Goal: Task Accomplishment & Management: Complete application form

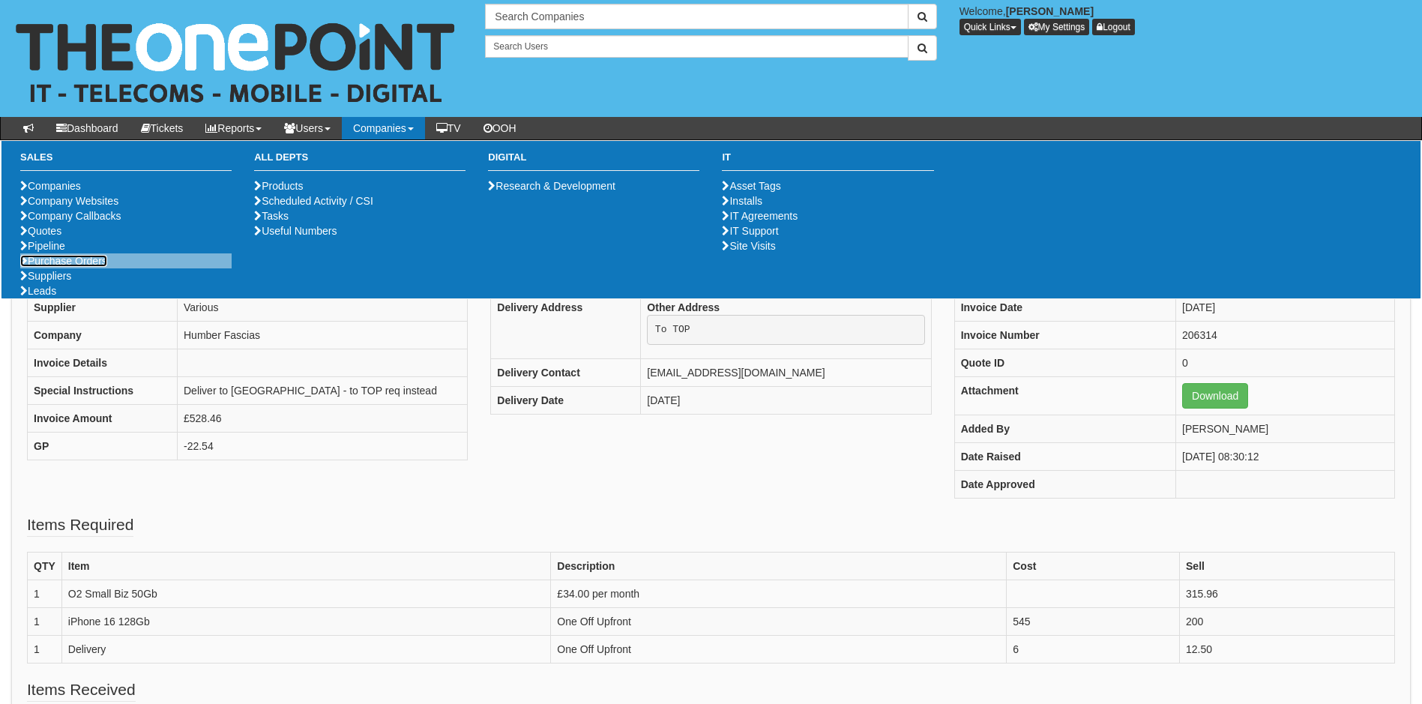
click at [87, 267] on link "Purchase Orders" at bounding box center [63, 261] width 87 height 12
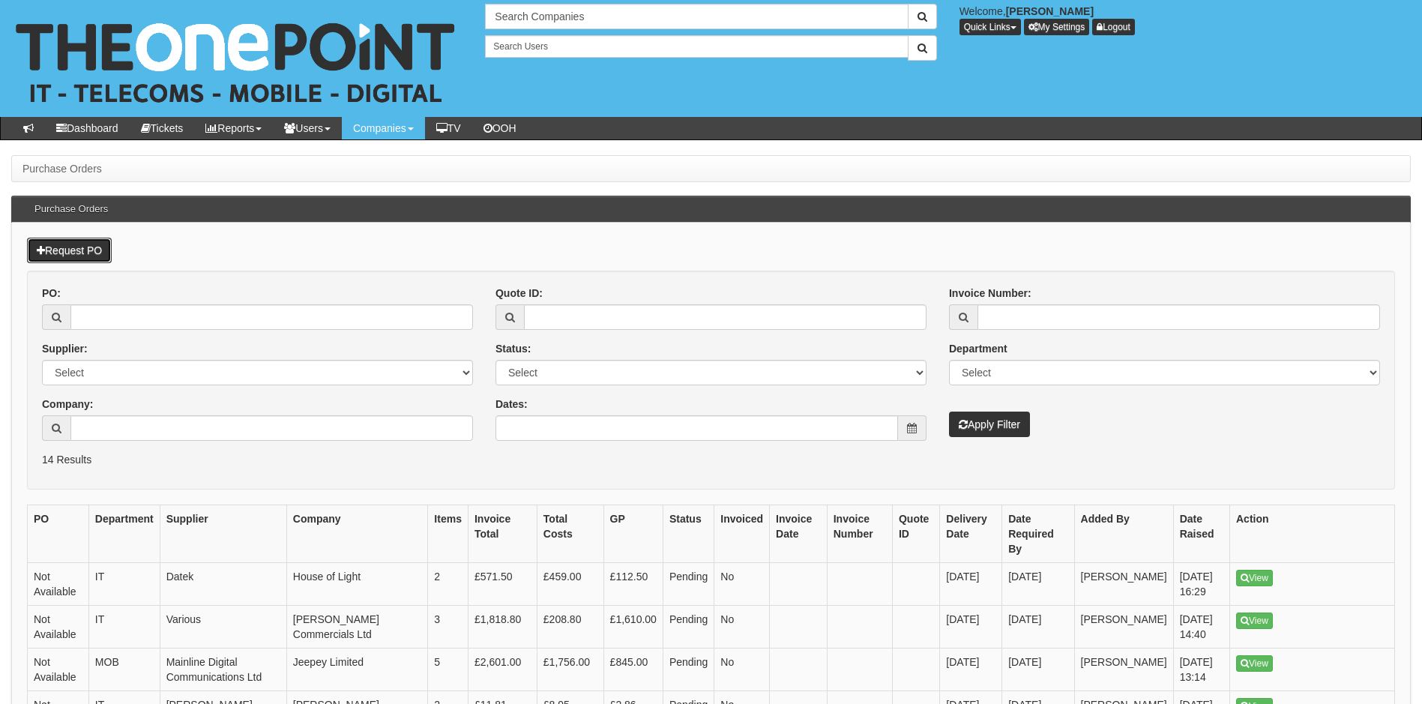
click at [62, 246] on link "Request PO" at bounding box center [69, 250] width 85 height 25
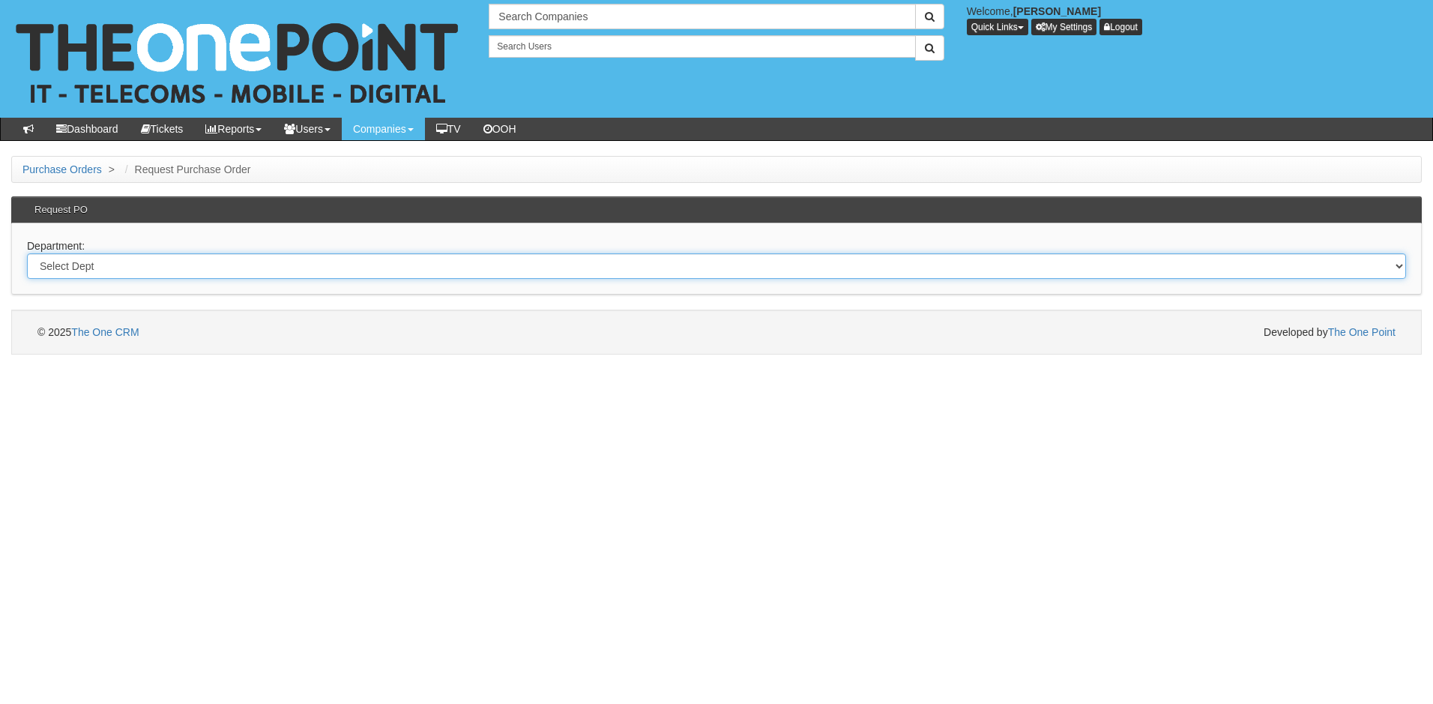
click at [238, 270] on select "Select Dept Digital Internal IT Mobiles Marketing Telecoms" at bounding box center [716, 265] width 1379 height 25
select select "?pipeID=&dept=MOB"
click at [27, 253] on select "Select Dept Digital Internal IT Mobiles Marketing Telecoms" at bounding box center [716, 265] width 1379 height 25
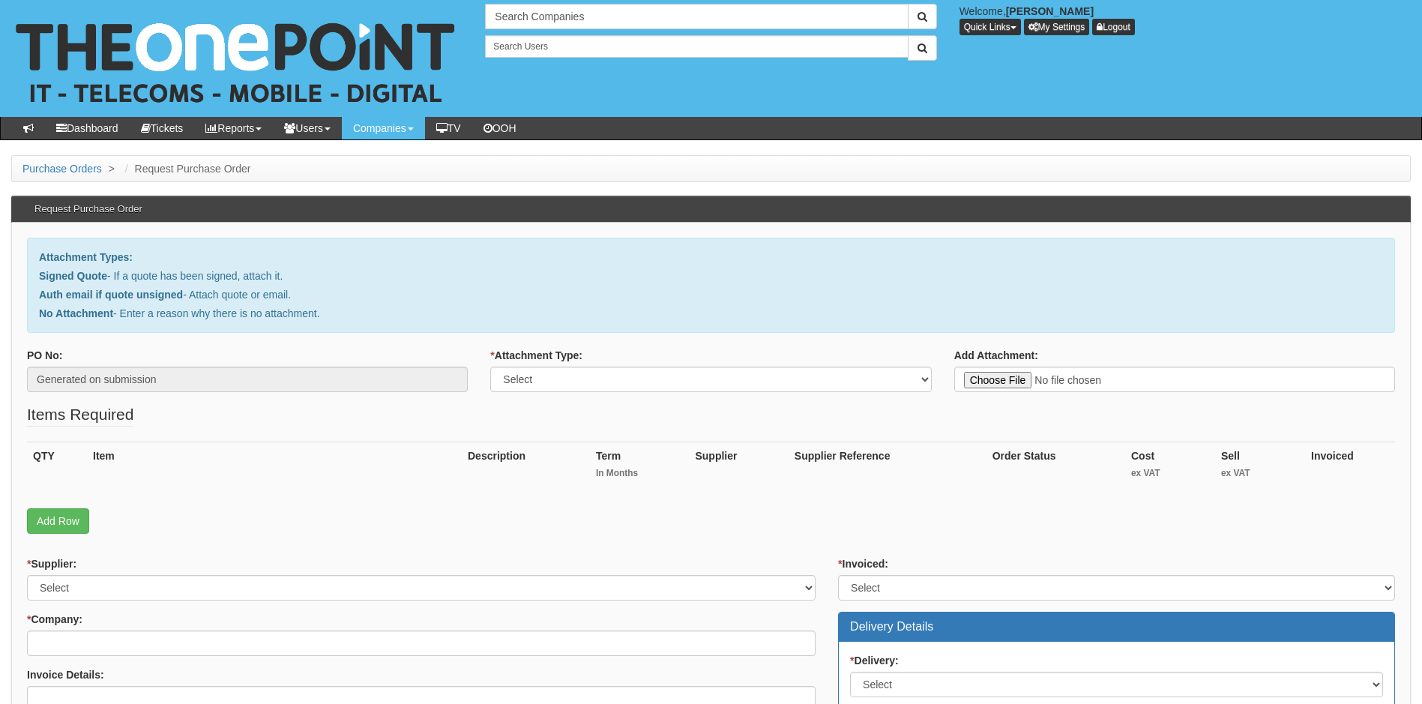
type input "C:\fakepath\Integra Buildings - Mobile renewal.pdf"
click at [588, 387] on select "Select Signed Quote Auth email with quote if unsigned No Attachment" at bounding box center [710, 379] width 441 height 25
select select "Signed Quote"
click at [490, 367] on select "Select Signed Quote Auth email with quote if unsigned No Attachment" at bounding box center [710, 379] width 441 height 25
click at [550, 422] on fieldset "Items Required QTY Item Description Term In Months Supplier Supplier Reference …" at bounding box center [711, 472] width 1368 height 138
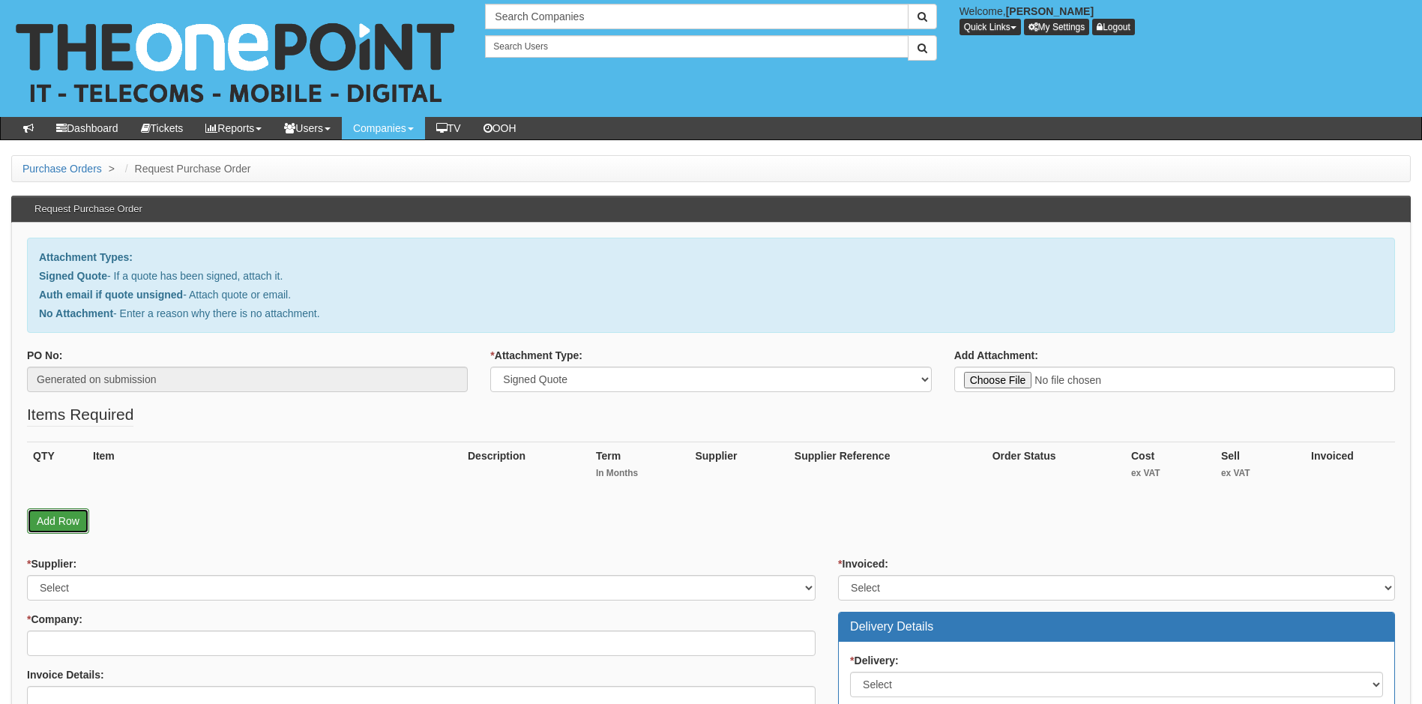
click at [65, 516] on link "Add Row" at bounding box center [58, 520] width 62 height 25
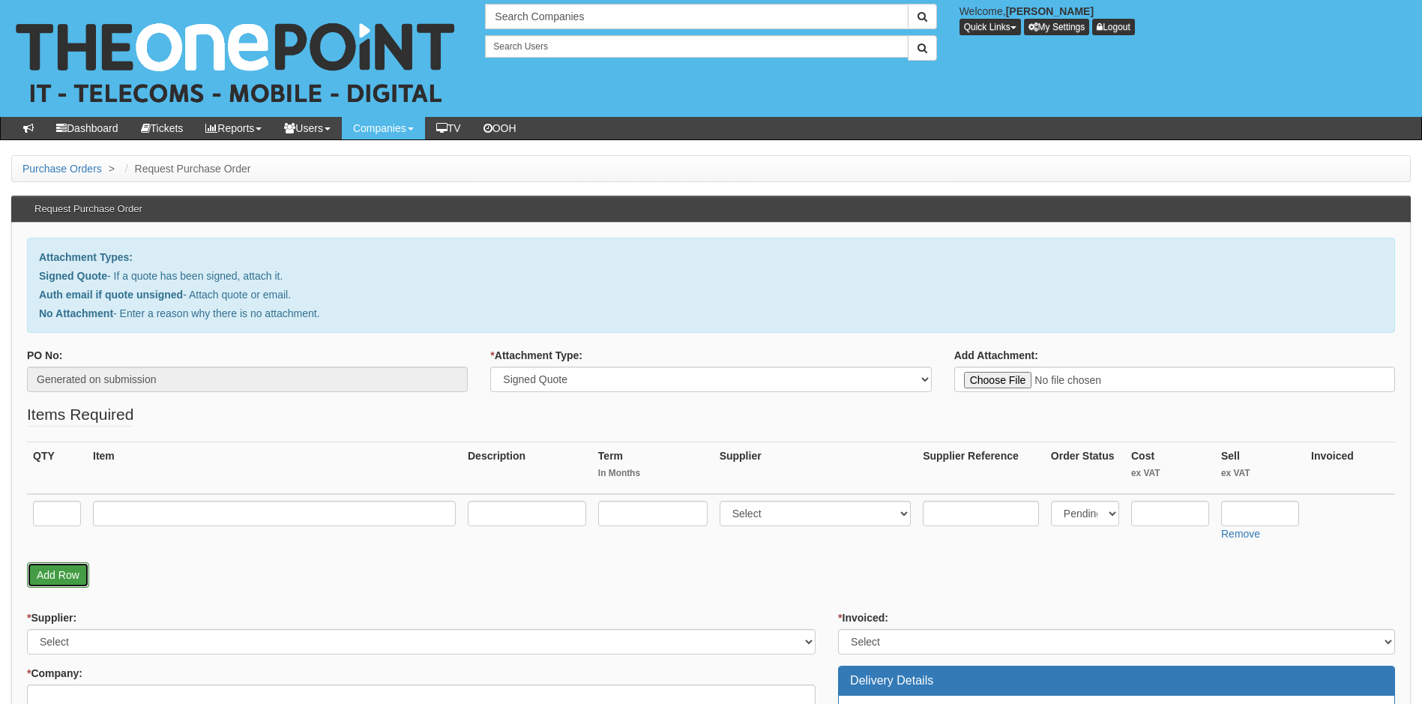
click at [57, 574] on link "Add Row" at bounding box center [58, 574] width 62 height 25
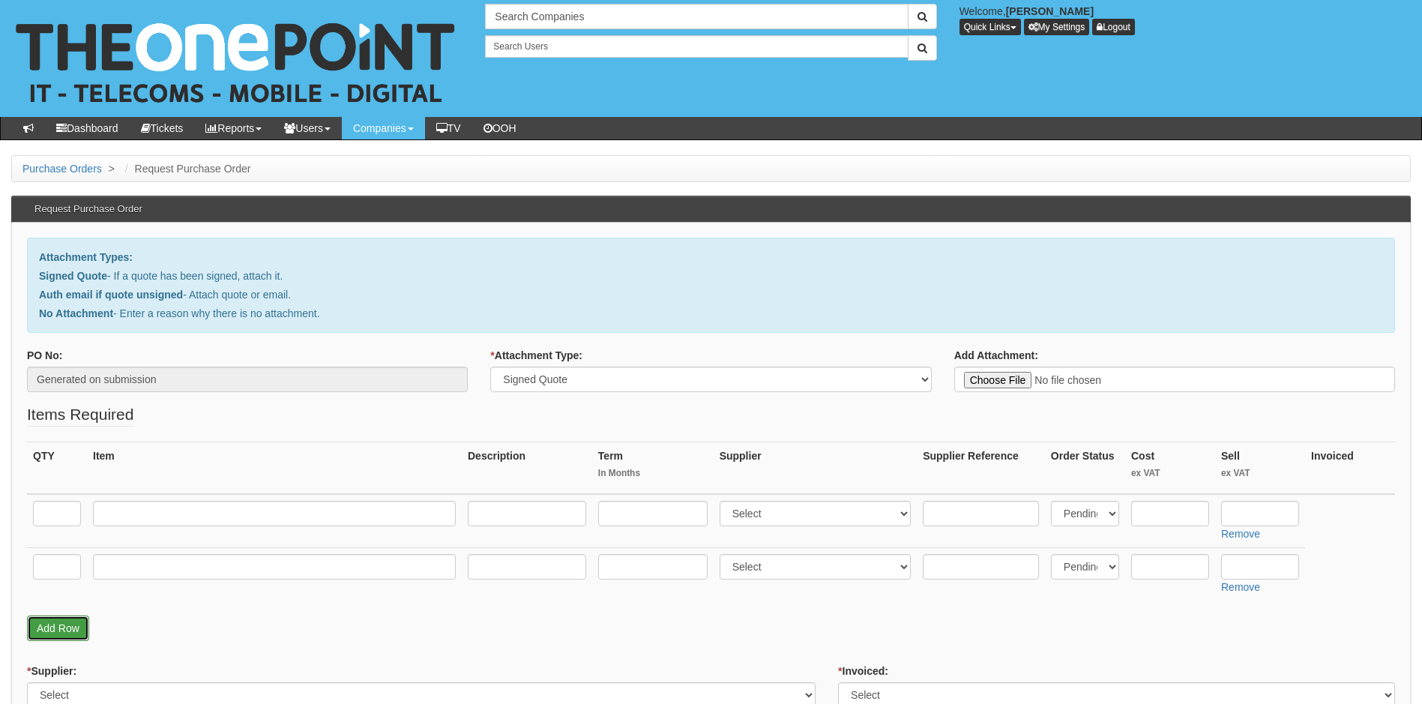
click at [58, 624] on link "Add Row" at bounding box center [58, 627] width 62 height 25
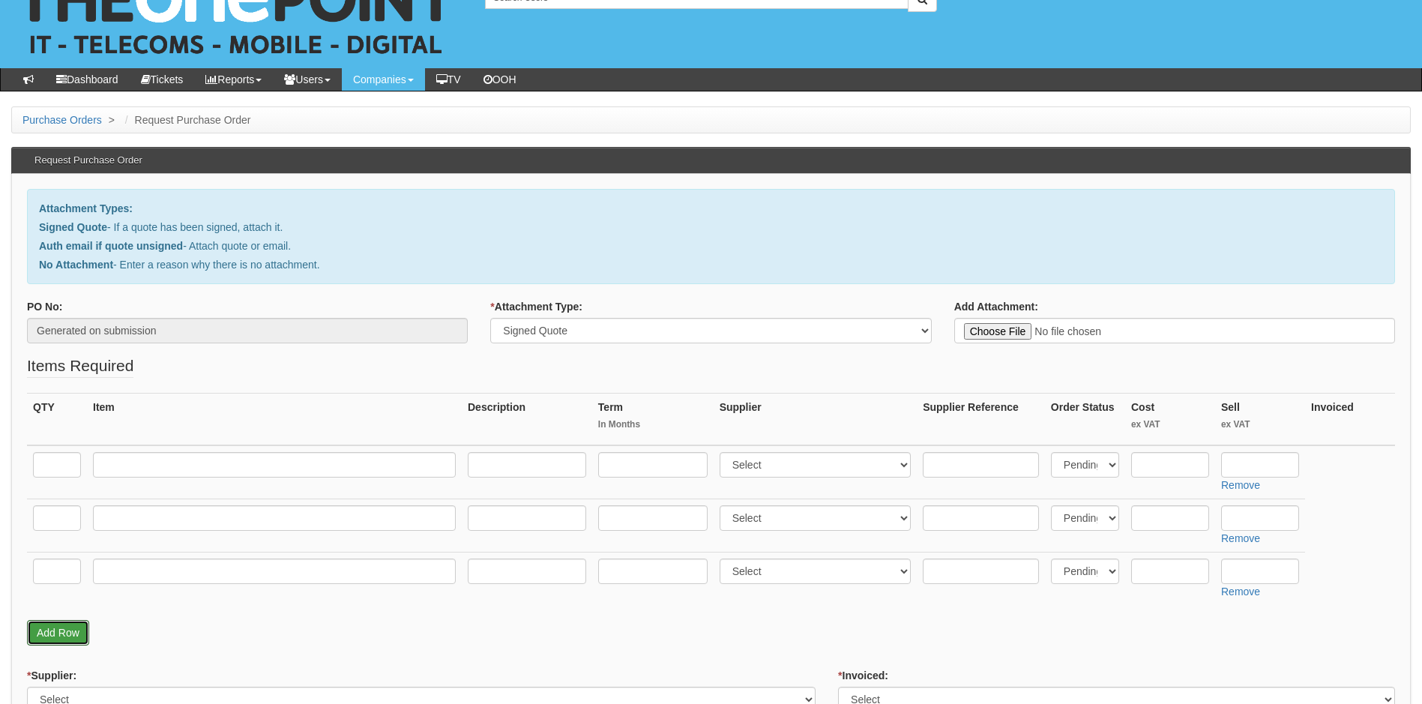
scroll to position [75, 0]
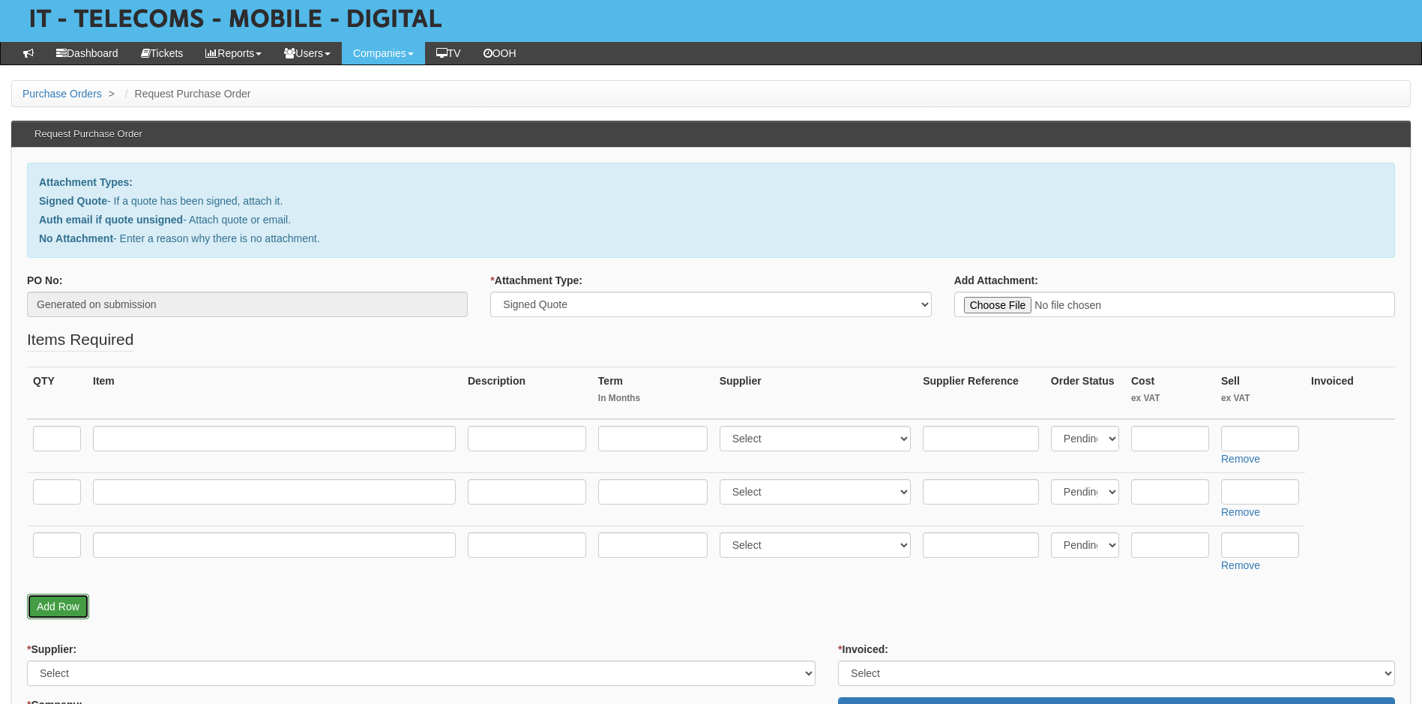
click at [71, 611] on link "Add Row" at bounding box center [58, 606] width 62 height 25
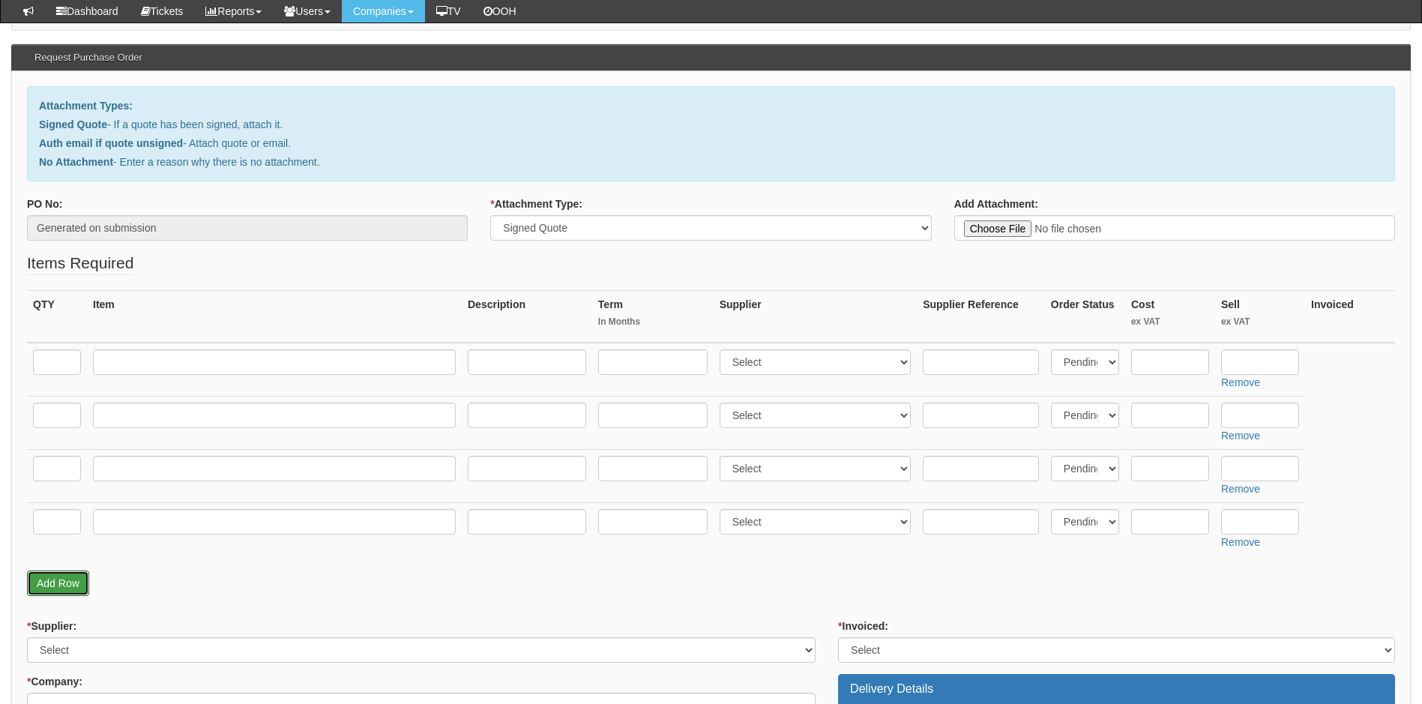
scroll to position [225, 0]
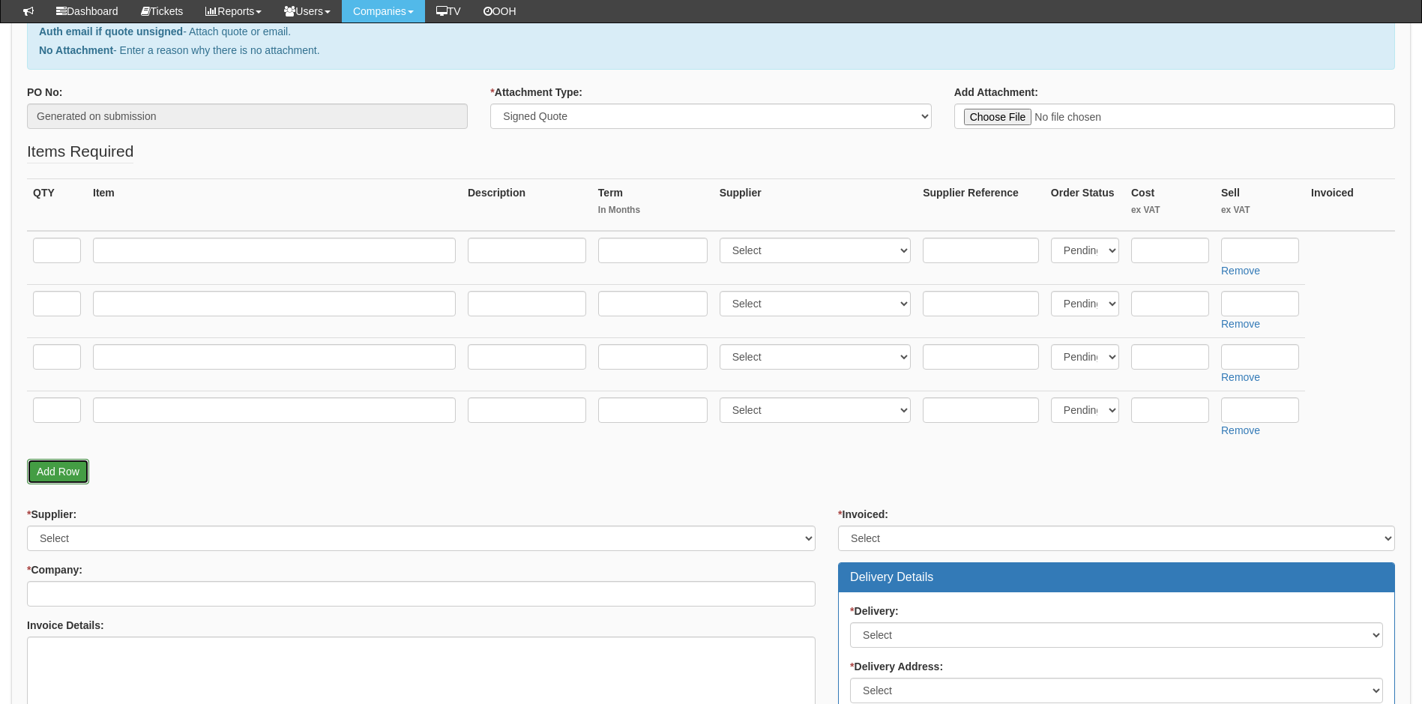
click at [64, 466] on link "Add Row" at bounding box center [58, 471] width 62 height 25
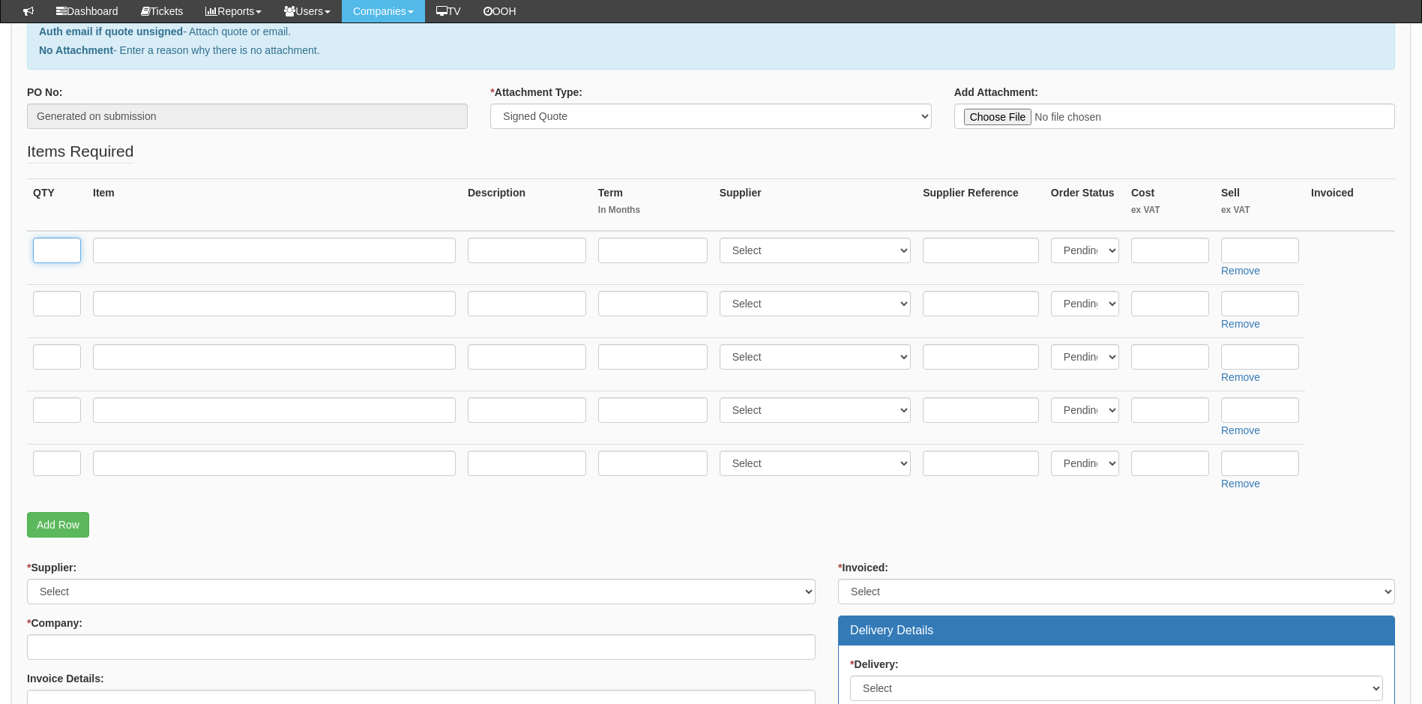
click at [69, 252] on input "text" at bounding box center [57, 250] width 48 height 25
click at [55, 250] on input "text" at bounding box center [57, 250] width 48 height 25
type input "2"
click at [222, 199] on th "Item" at bounding box center [274, 205] width 375 height 52
click at [59, 301] on input "text" at bounding box center [57, 303] width 48 height 25
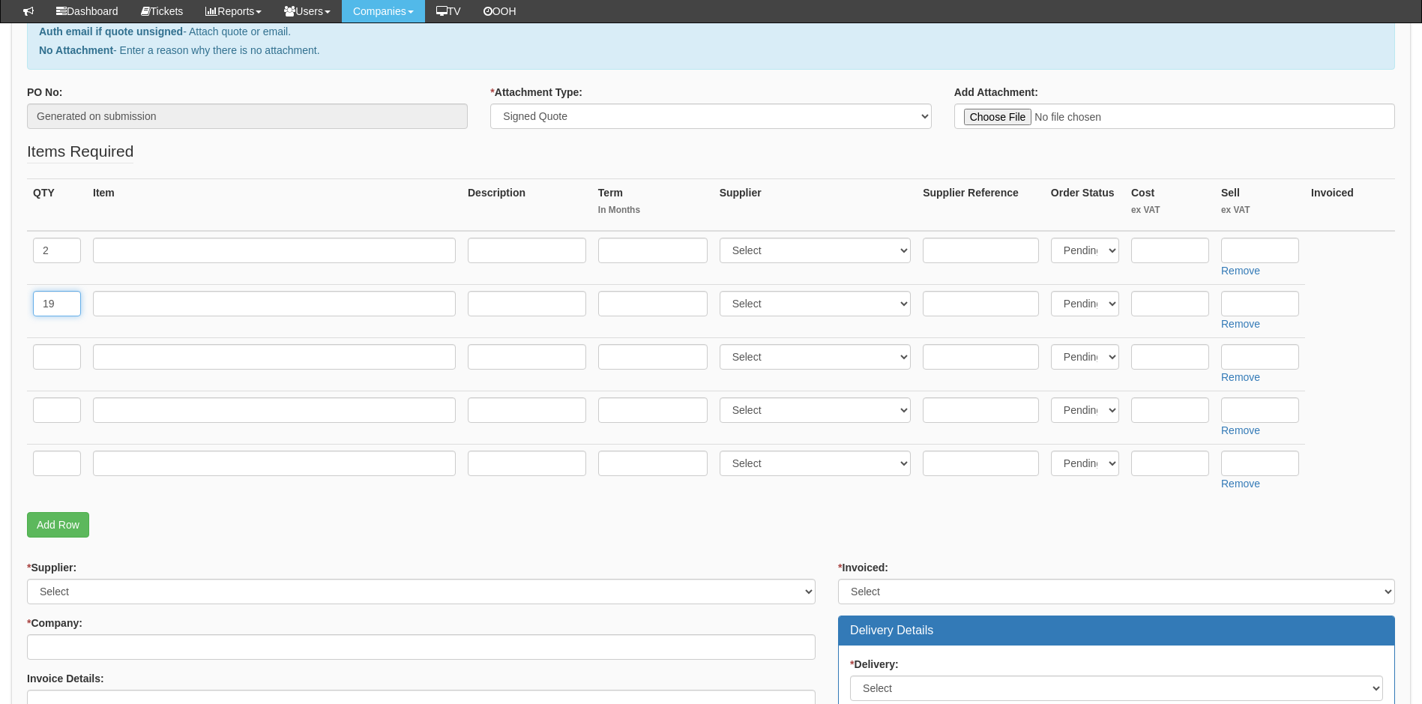
type input "19"
click at [59, 357] on input "text" at bounding box center [57, 356] width 48 height 25
type input "5"
click at [54, 406] on input "text" at bounding box center [57, 409] width 48 height 25
type input "2"
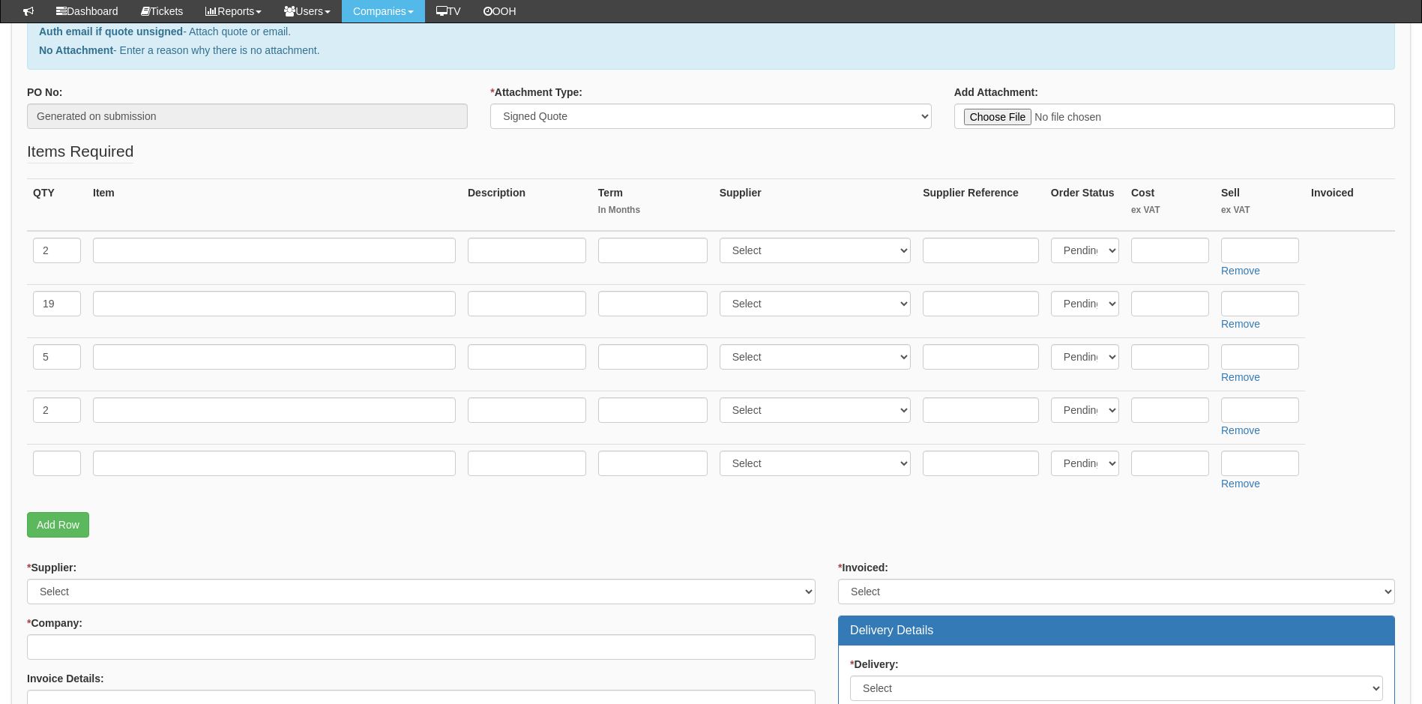
click at [202, 201] on th "Item" at bounding box center [274, 205] width 375 height 52
click at [55, 463] on input "text" at bounding box center [57, 463] width 48 height 25
click at [517, 517] on p "Add Row" at bounding box center [711, 524] width 1368 height 25
click at [156, 246] on input "text" at bounding box center [274, 250] width 363 height 25
type input "O2 Business Sim Only 2gb"
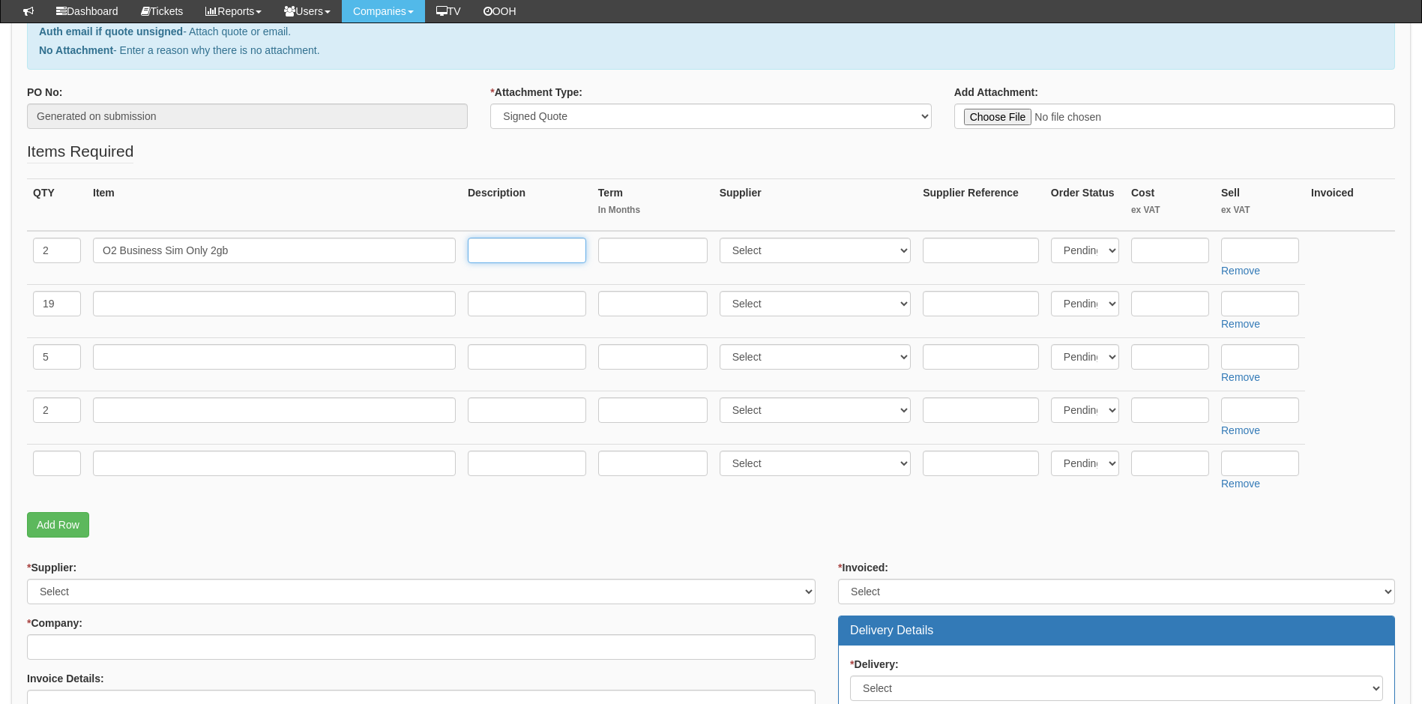
drag, startPoint x: 487, startPoint y: 250, endPoint x: 479, endPoint y: 253, distance: 8.8
click at [486, 250] on input "text" at bounding box center [527, 250] width 118 height 25
type input "£8pm"
drag, startPoint x: 629, startPoint y: 250, endPoint x: 615, endPoint y: 250, distance: 14.2
click at [624, 250] on input "text" at bounding box center [652, 250] width 109 height 25
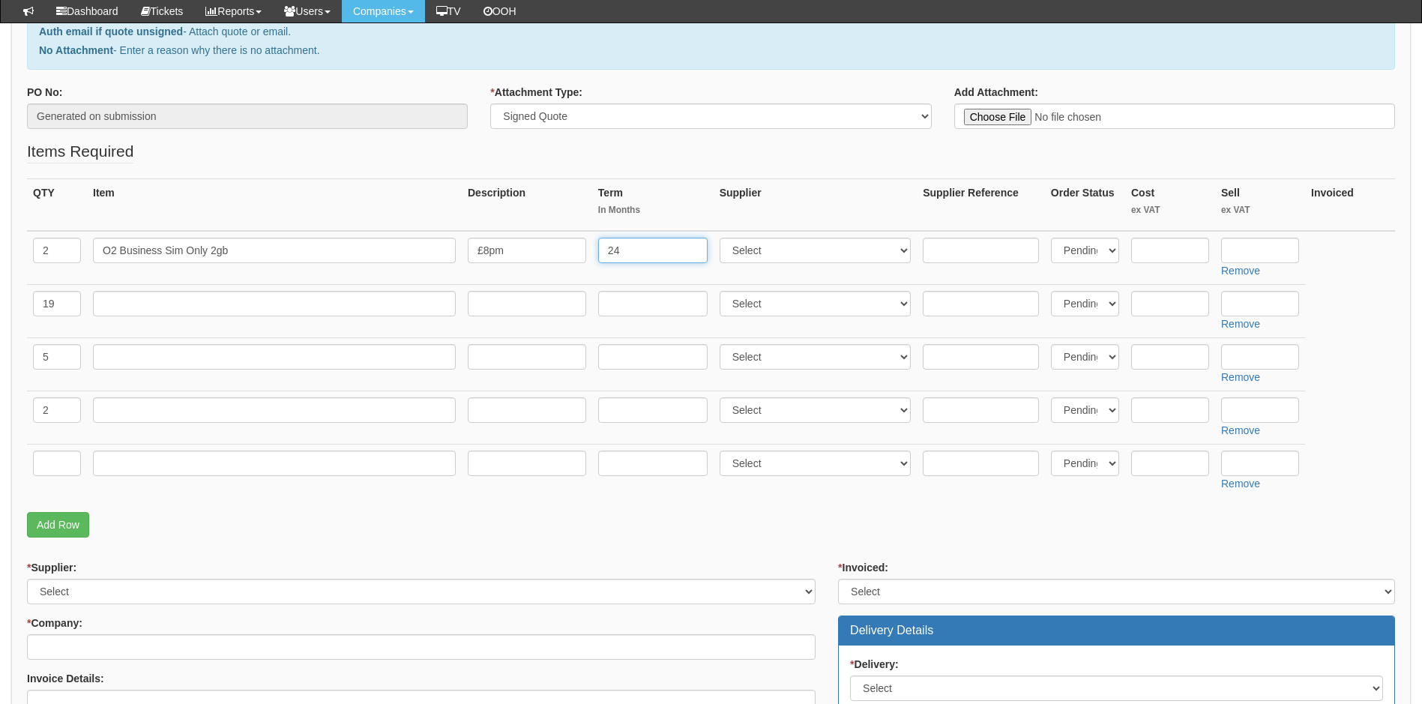
type input "24"
click at [843, 259] on select "Select 123 REG.co.uk 1Password 3 4Gon AA Jones Electric Ltd Abzorb Access Group…" at bounding box center [816, 250] width 192 height 25
select select "54"
click at [723, 238] on select "Select 123 REG.co.uk 1Password 3 4Gon AA Jones Electric Ltd Abzorb Access Group…" at bounding box center [816, 250] width 192 height 25
click at [133, 313] on input "text" at bounding box center [274, 303] width 363 height 25
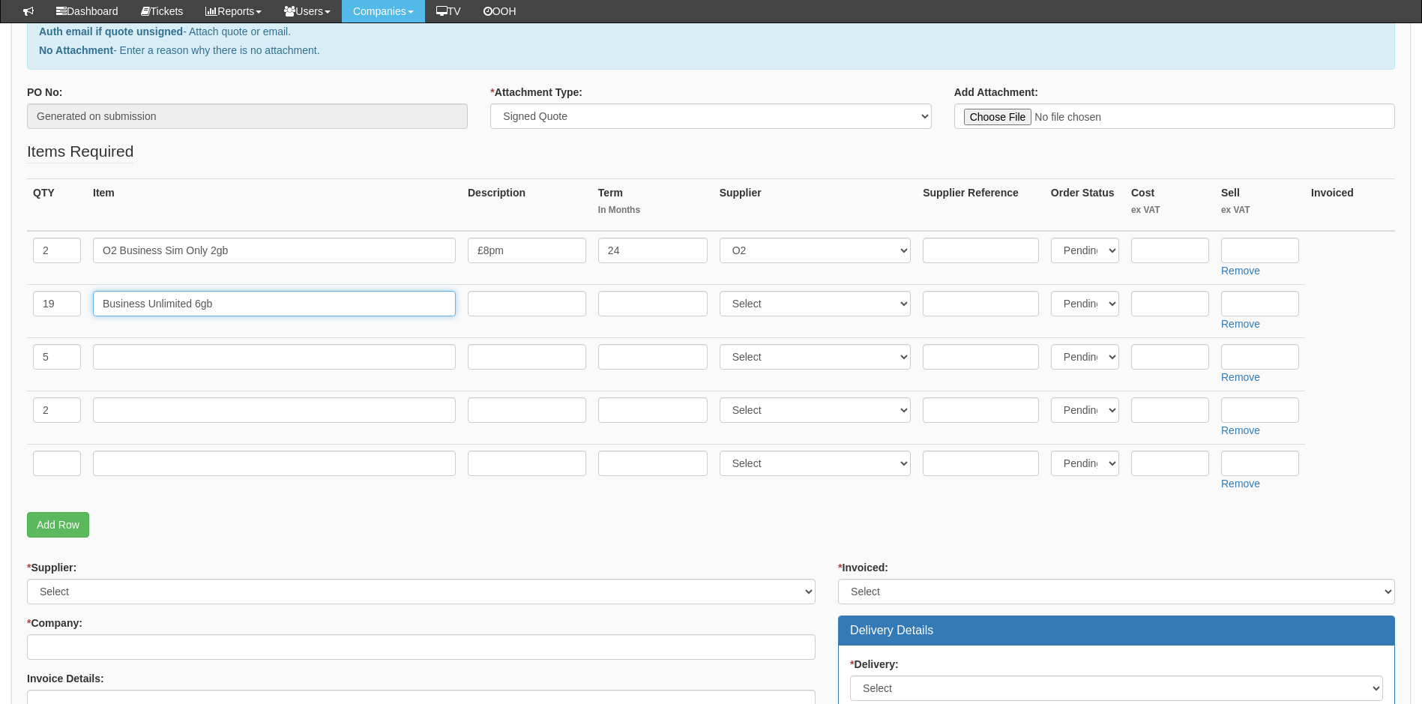
drag, startPoint x: 225, startPoint y: 306, endPoint x: 91, endPoint y: 300, distance: 133.6
click at [91, 300] on td "Business Unlimited 6gb" at bounding box center [274, 311] width 375 height 53
type input "Business Unlimited 6gb"
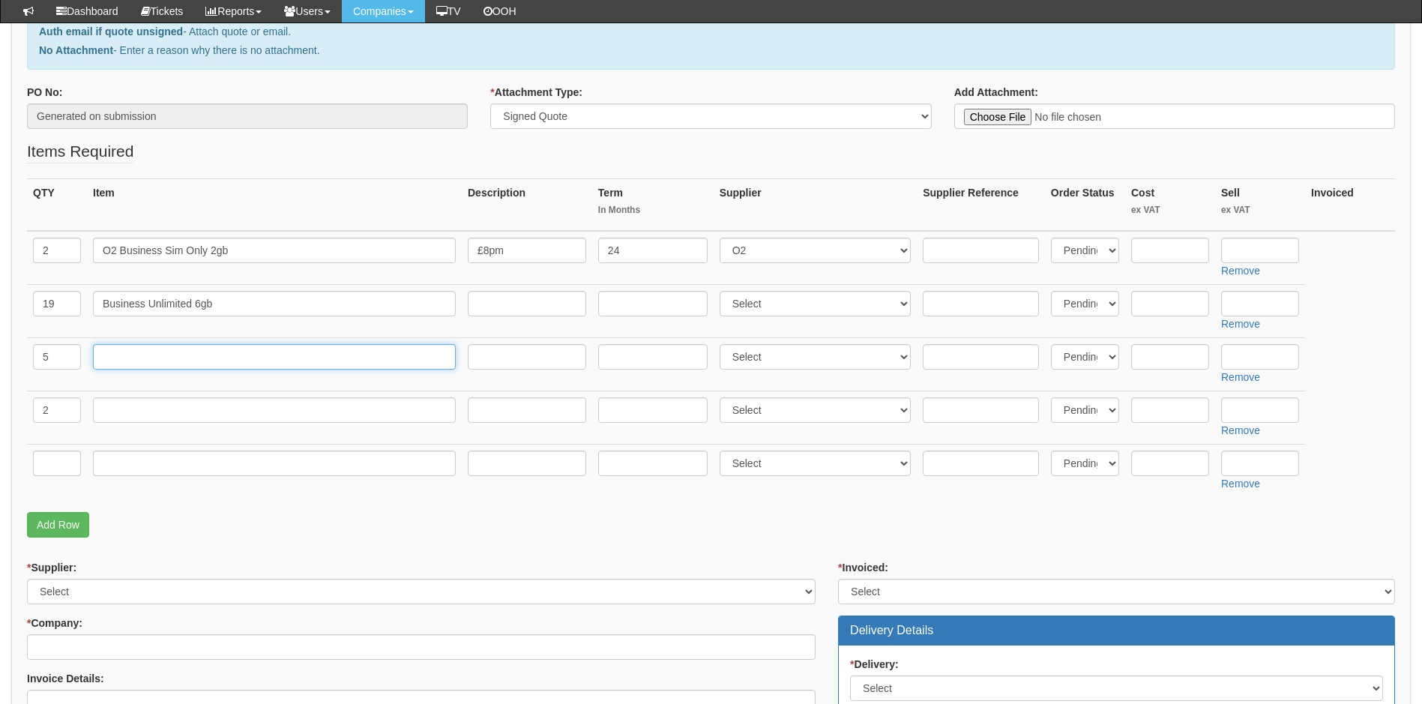
click at [128, 355] on input "text" at bounding box center [274, 356] width 363 height 25
paste input "Business Unlimited 6gb"
click at [200, 355] on input "Business Unlimited 6gb" at bounding box center [274, 356] width 363 height 25
click at [201, 355] on input "Business Unlimited 6gb" at bounding box center [274, 356] width 363 height 25
type input "Business Unlimited 20gb"
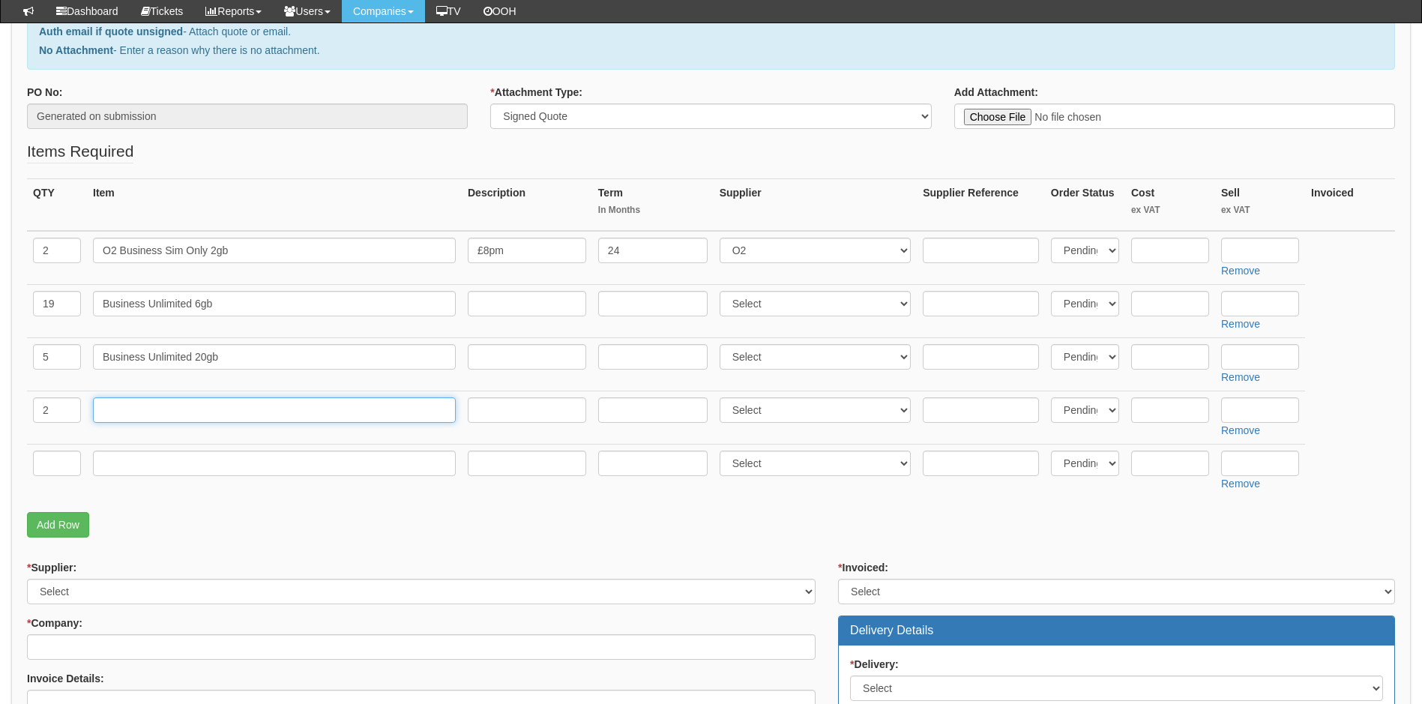
click at [128, 410] on input "text" at bounding box center [274, 409] width 363 height 25
paste input "Business Unlimited 6gb"
click at [199, 412] on input "Business Unlimited 6gb" at bounding box center [274, 409] width 363 height 25
type input "Business Unlimited 70gb"
click at [511, 306] on input "text" at bounding box center [527, 303] width 118 height 25
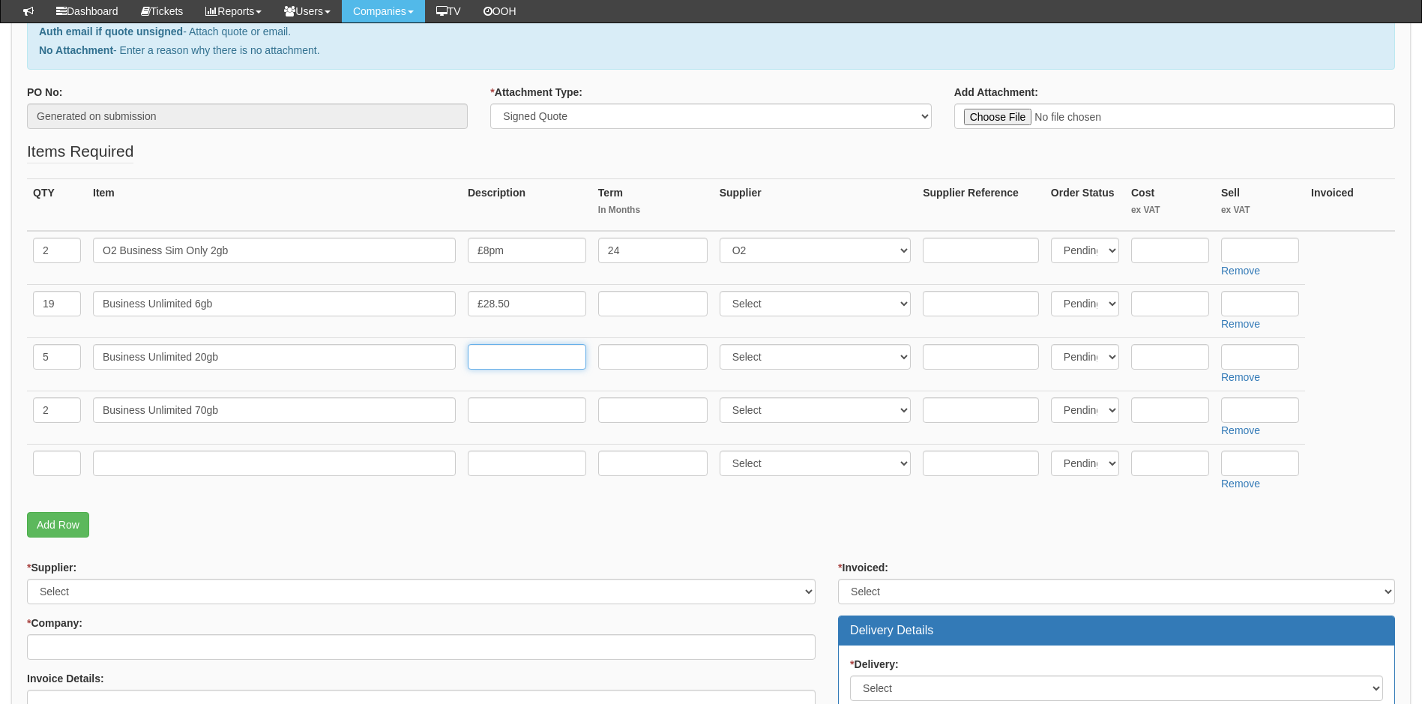
click at [487, 362] on input "text" at bounding box center [527, 356] width 118 height 25
click at [514, 303] on input "£28.50" at bounding box center [527, 303] width 118 height 25
type input "£28.50pm"
click at [499, 351] on input "text" at bounding box center [527, 356] width 118 height 25
click at [496, 358] on input "£347.00" at bounding box center [527, 356] width 118 height 25
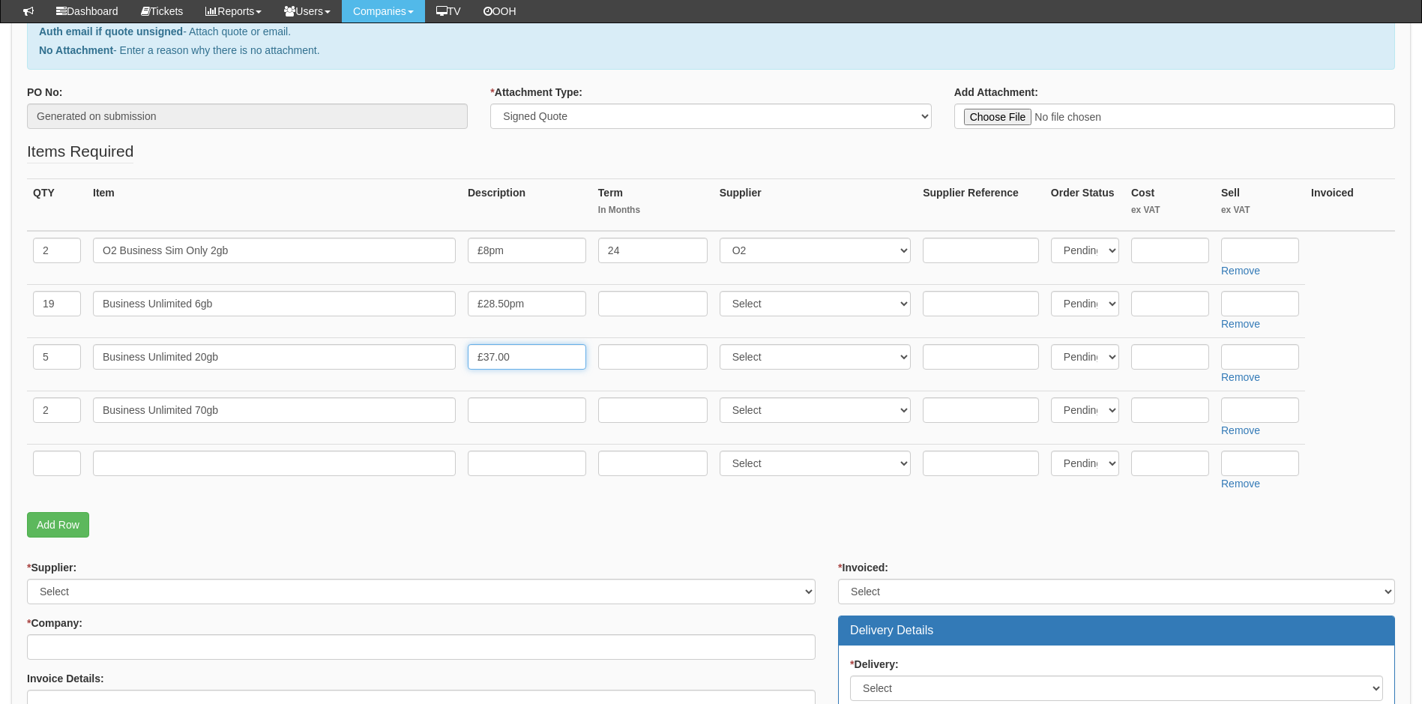
type input "£37.00"
click at [528, 419] on input "text" at bounding box center [527, 409] width 118 height 25
type input "£40.00"
click at [625, 302] on input "text" at bounding box center [652, 303] width 109 height 25
type input "24"
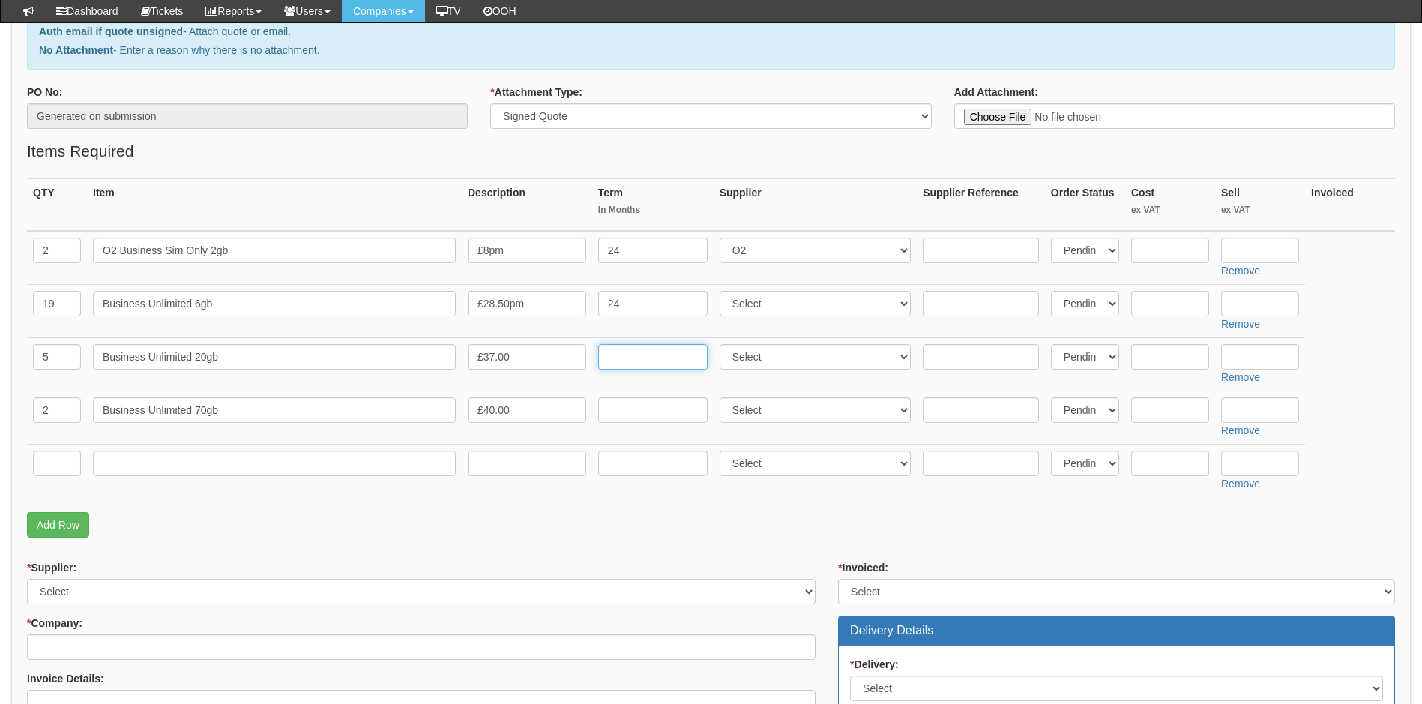
click at [622, 357] on input "text" at bounding box center [652, 356] width 109 height 25
type input "24"
click at [621, 409] on input "text" at bounding box center [652, 409] width 109 height 25
type input "24"
click at [601, 518] on p "Add Row" at bounding box center [711, 524] width 1368 height 25
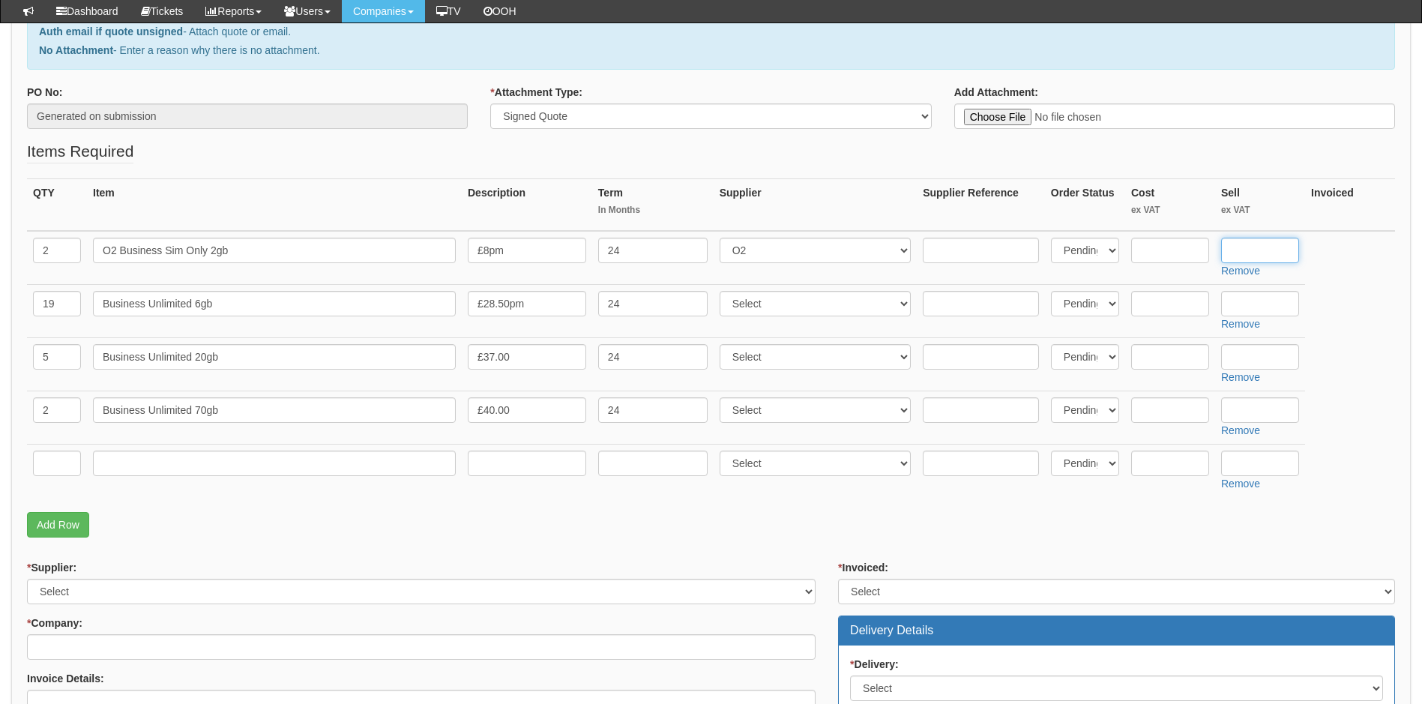
click at [1270, 255] on input "text" at bounding box center [1260, 250] width 78 height 25
type input "103.68"
click at [1261, 303] on input "text" at bounding box center [1260, 303] width 78 height 25
type input "369.36"
click at [1245, 352] on input "text" at bounding box center [1260, 356] width 78 height 25
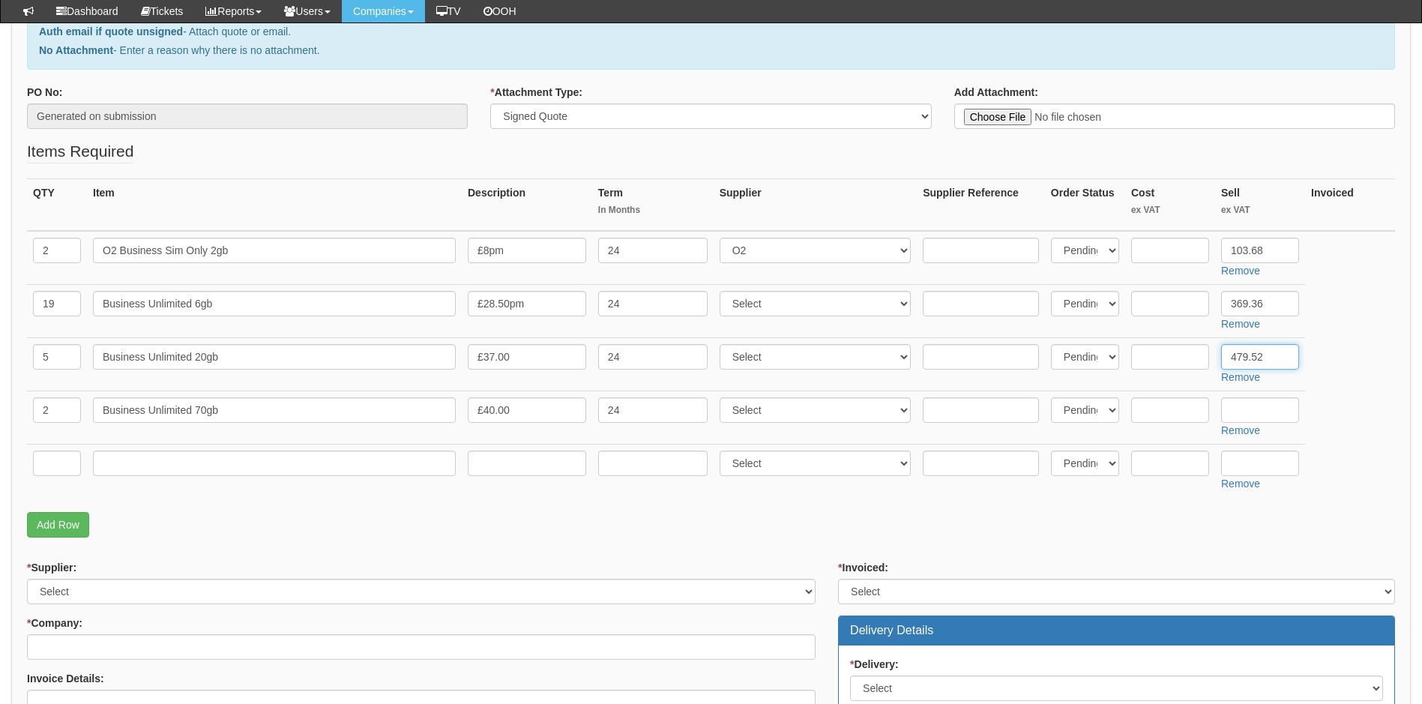
type input "479.52"
click at [1244, 410] on input "text" at bounding box center [1260, 409] width 78 height 25
type input "518.40"
click at [864, 525] on p "Add Row" at bounding box center [711, 524] width 1368 height 25
click at [53, 462] on input "text" at bounding box center [57, 463] width 48 height 25
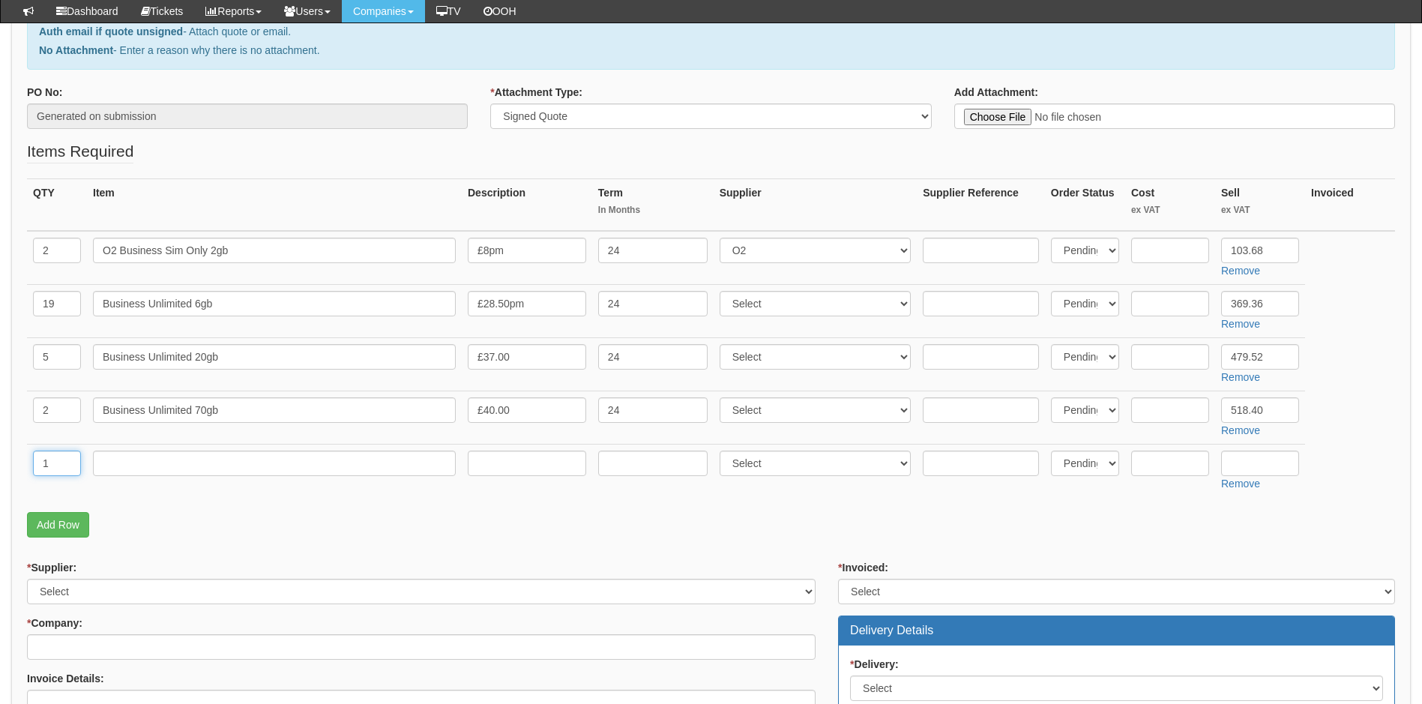
type input "1"
click at [180, 464] on input "text" at bounding box center [274, 463] width 363 height 25
type input "Customer Kit Fund"
click at [785, 307] on select "Select 123 REG.co.uk 1Password 3 4Gon AA Jones Electric Ltd Abzorb Access Group…" at bounding box center [816, 303] width 192 height 25
select select "54"
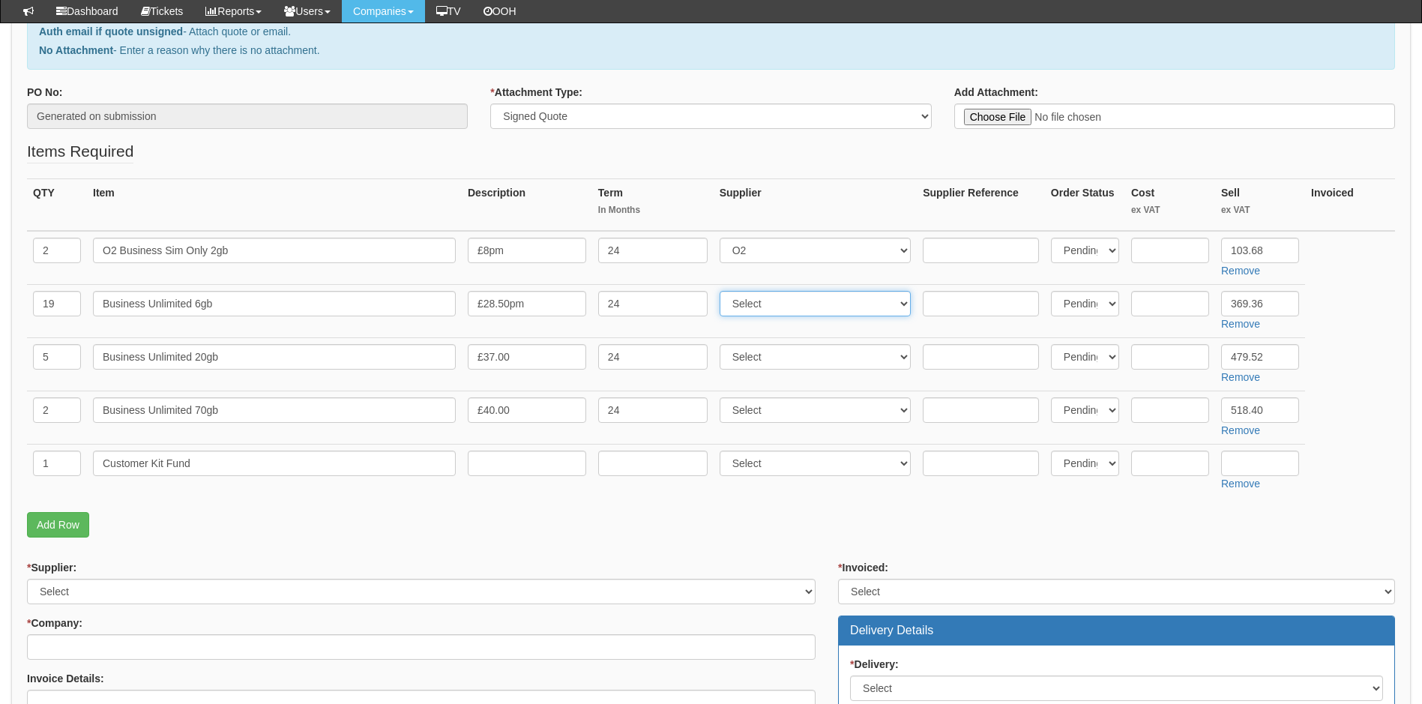
click at [723, 291] on select "Select 123 REG.co.uk 1Password 3 4Gon AA Jones Electric Ltd Abzorb Access Group…" at bounding box center [816, 303] width 192 height 25
click at [779, 354] on select "Select 123 REG.co.uk 1Password 3 4Gon AA Jones Electric Ltd Abzorb Access Group…" at bounding box center [816, 356] width 192 height 25
select select "54"
click at [723, 344] on select "Select 123 REG.co.uk 1Password 3 4Gon AA Jones Electric Ltd Abzorb Access Group…" at bounding box center [816, 356] width 192 height 25
click at [770, 415] on select "Select 123 REG.co.uk 1Password 3 4Gon AA Jones Electric Ltd Abzorb Access Group…" at bounding box center [816, 409] width 192 height 25
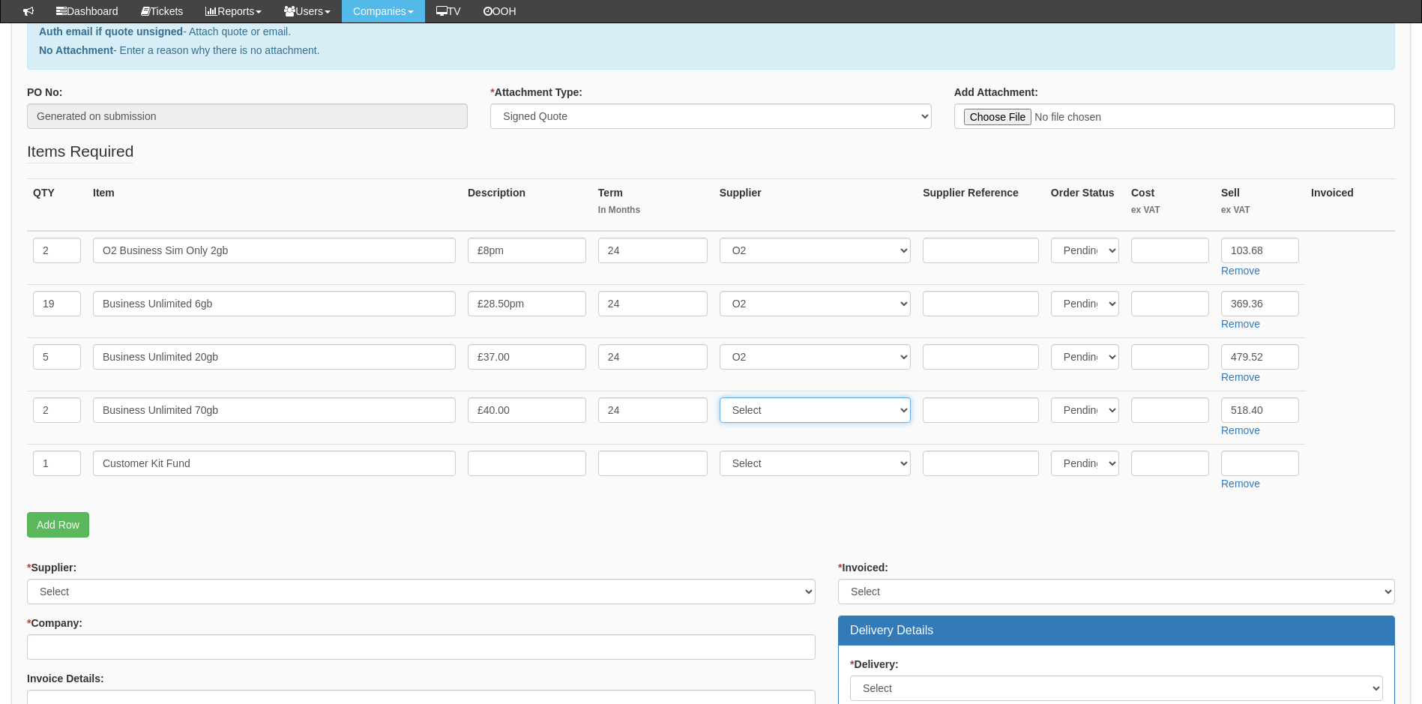
select select "54"
click at [723, 397] on select "Select 123 REG.co.uk 1Password 3 4Gon AA Jones Electric Ltd Abzorb Access Group…" at bounding box center [816, 409] width 192 height 25
click at [1155, 467] on input "text" at bounding box center [1170, 463] width 78 height 25
type input "8516.64"
click at [1015, 535] on p "Add Row" at bounding box center [711, 524] width 1368 height 25
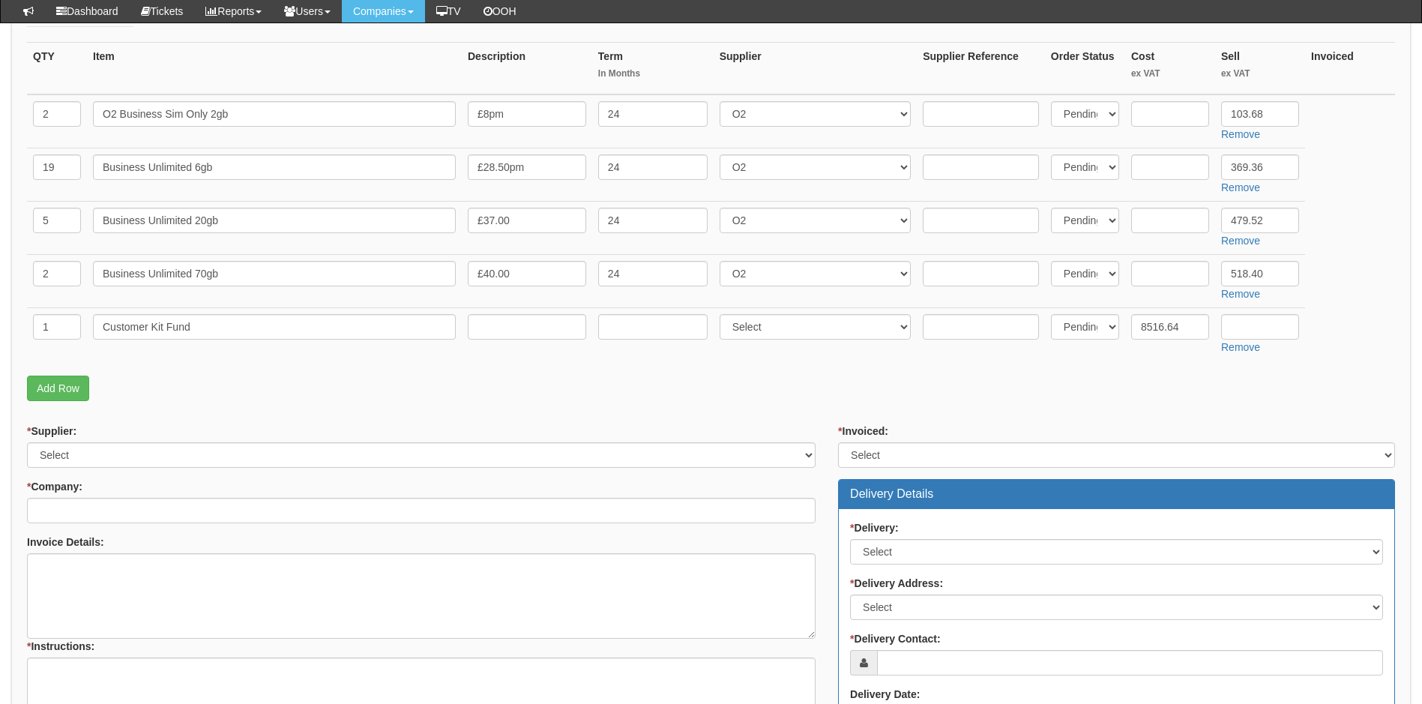
scroll to position [375, 0]
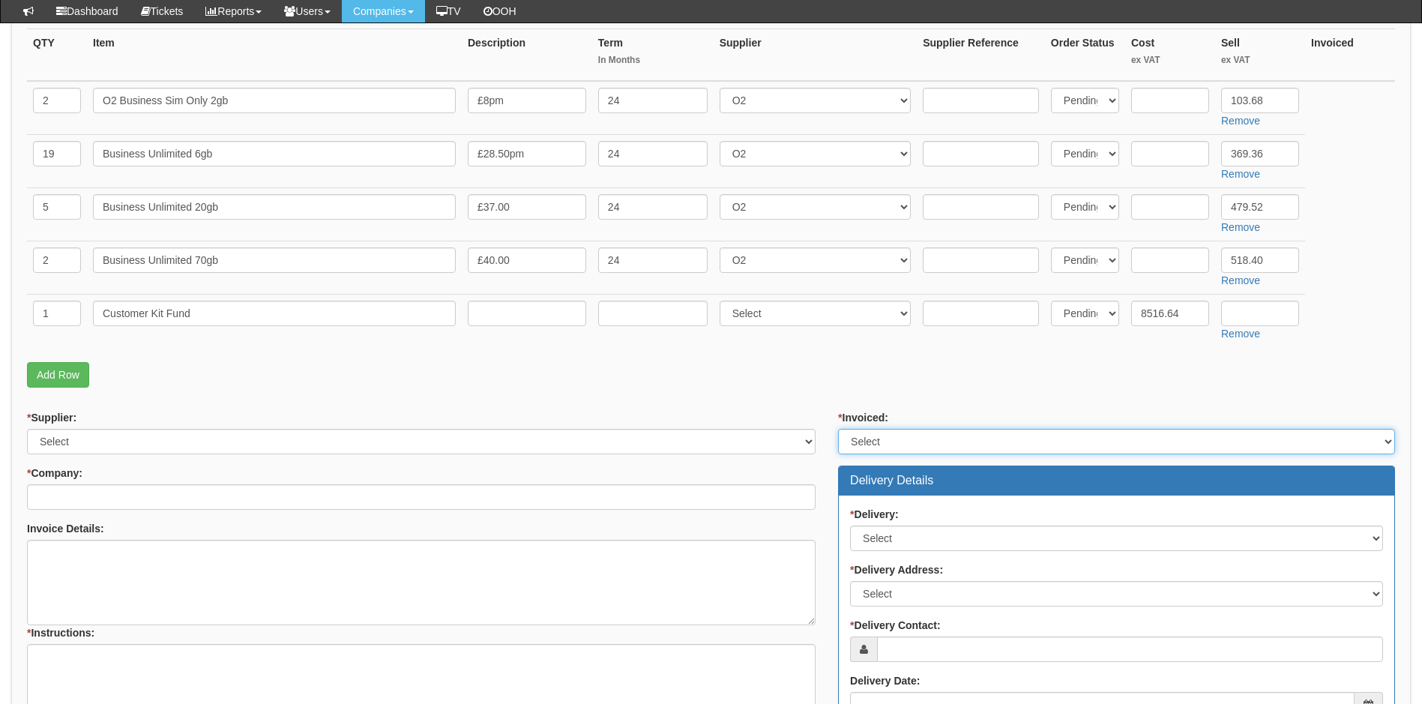
click at [963, 443] on select "Select Yes No N/A STB (part of order)" at bounding box center [1116, 441] width 557 height 25
select select "2"
click at [838, 429] on select "Select Yes No N/A STB (part of order)" at bounding box center [1116, 441] width 557 height 25
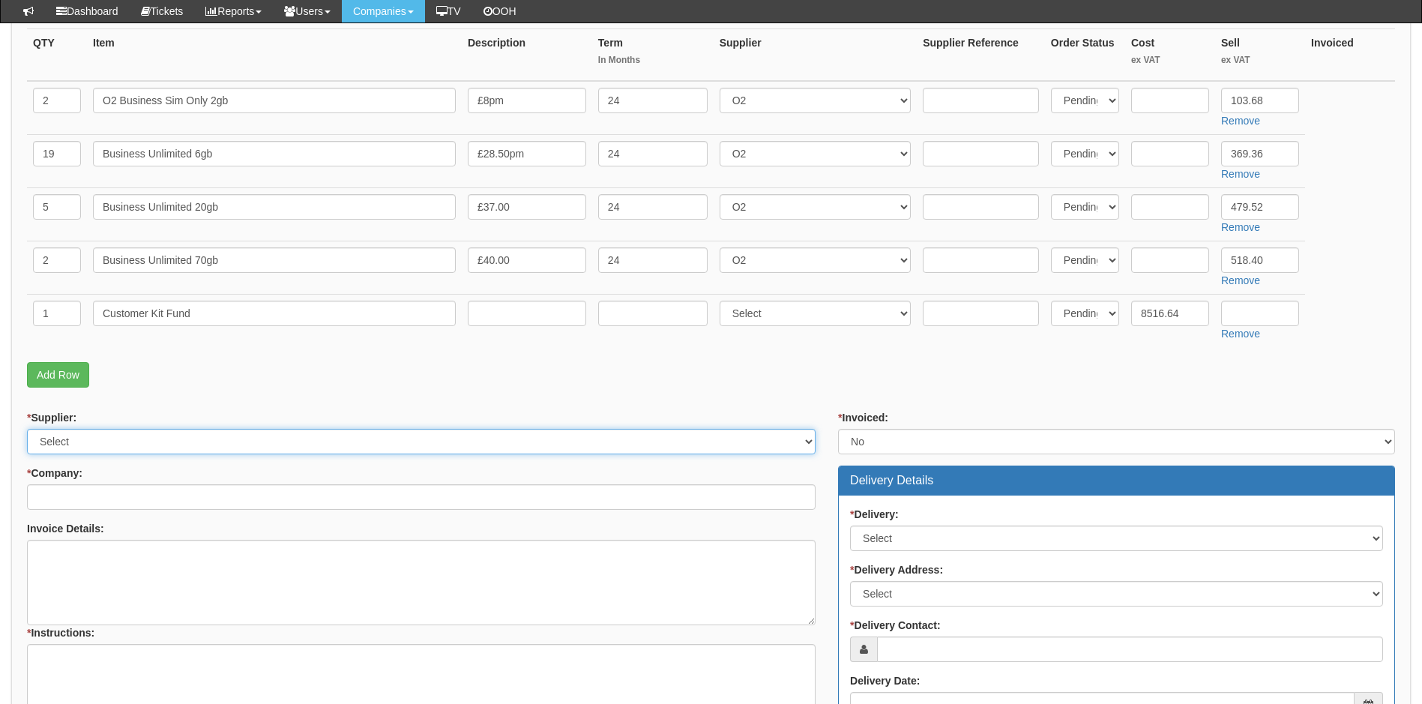
click at [309, 447] on select "Select 123 REG.co.uk 1Password 3 4Gon AA Jones Electric Ltd Abzorb Access Group…" at bounding box center [421, 441] width 789 height 25
select select "54"
click at [27, 429] on select "Select 123 REG.co.uk 1Password 3 4Gon AA Jones Electric Ltd Abzorb Access Group…" at bounding box center [421, 441] width 789 height 25
click at [796, 371] on p "Add Row" at bounding box center [711, 374] width 1368 height 25
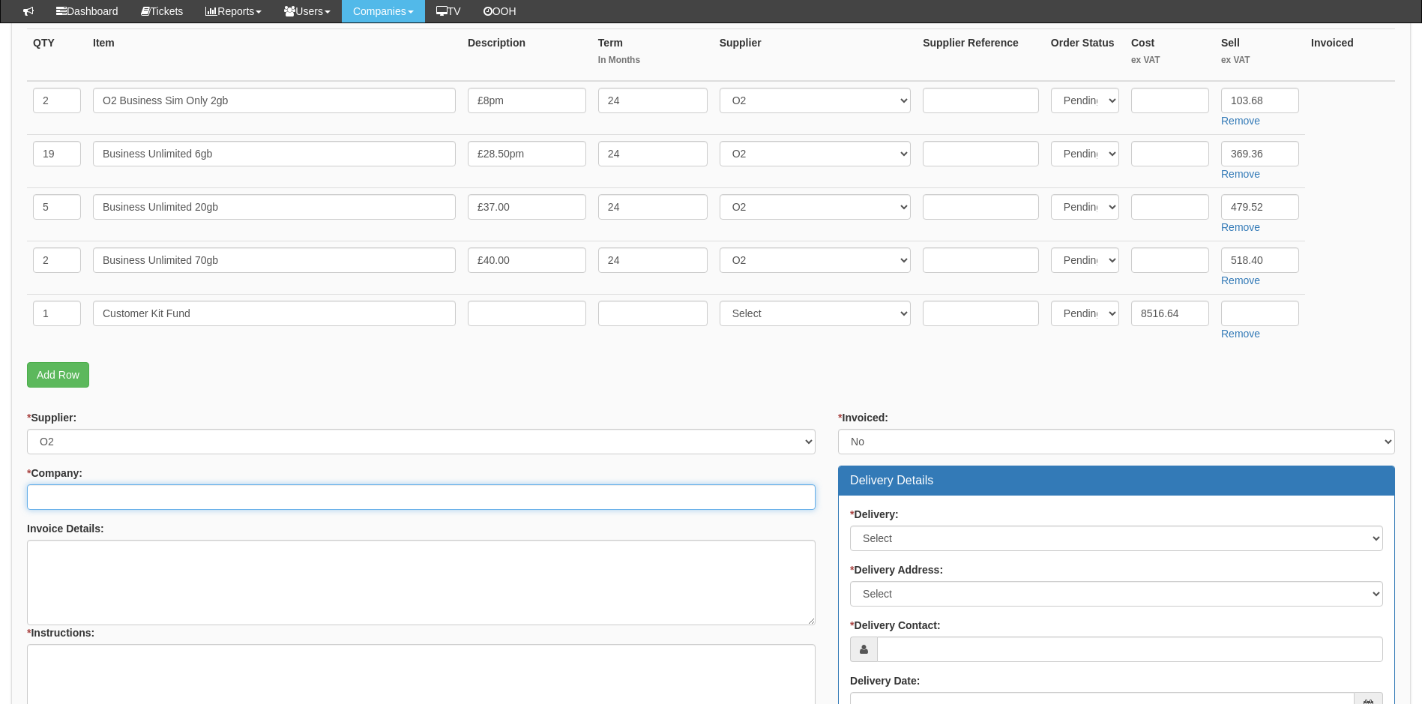
click at [118, 496] on input "* Company:" at bounding box center [421, 496] width 789 height 25
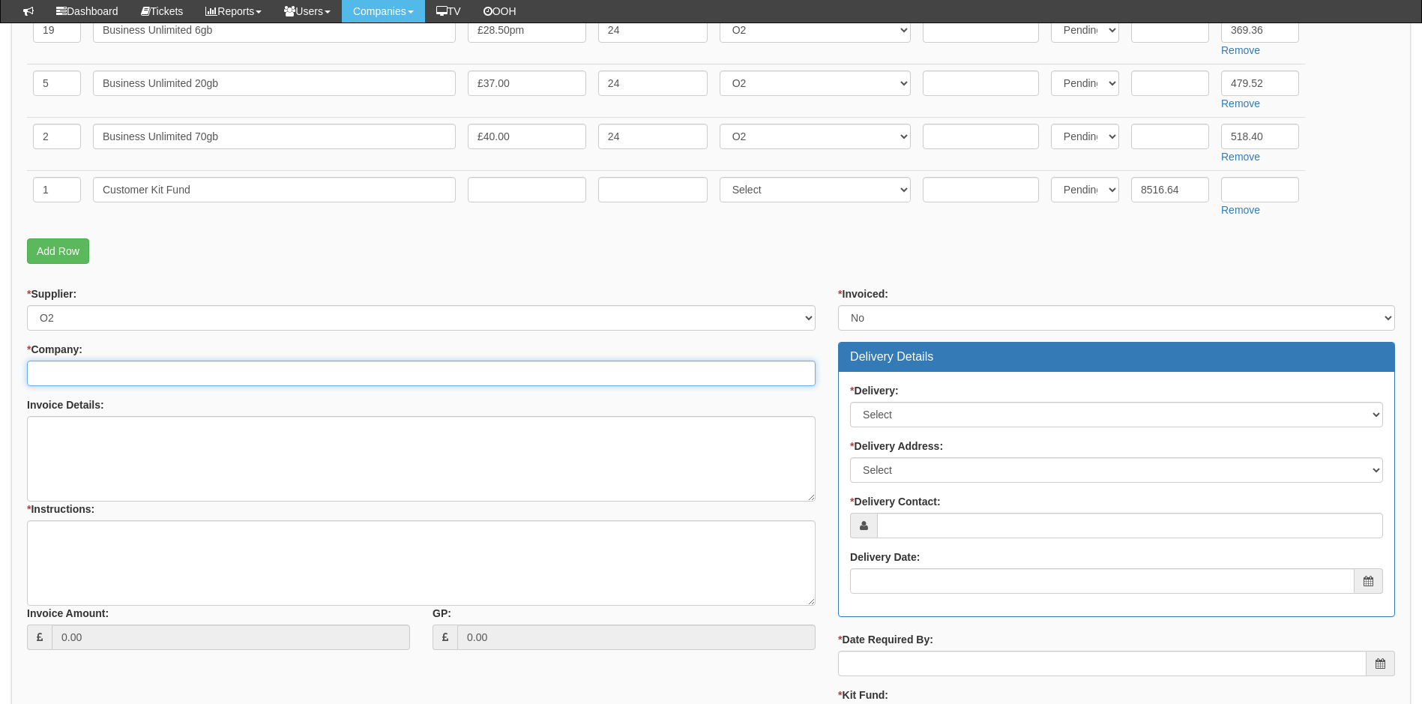
scroll to position [525, 0]
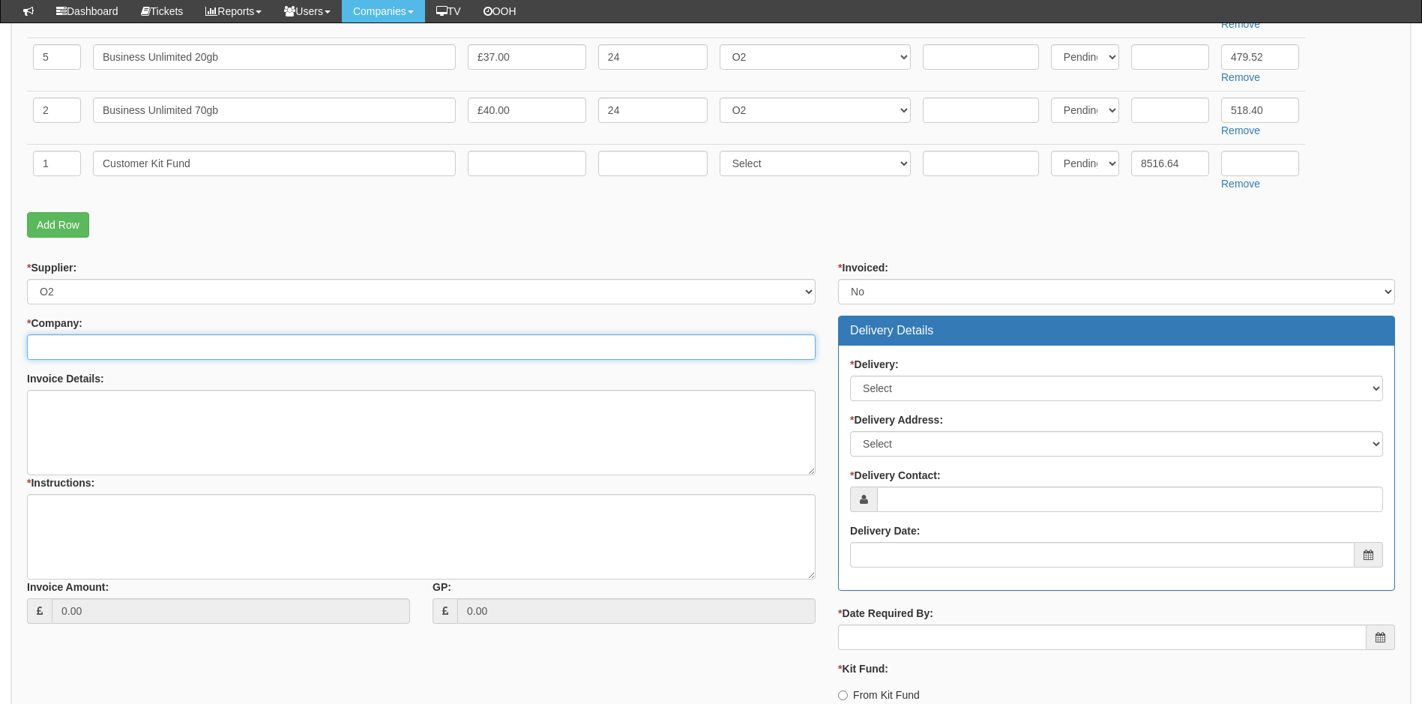
click at [170, 348] on input "* Company:" at bounding box center [421, 346] width 789 height 25
click at [123, 345] on input "* Company:" at bounding box center [421, 346] width 789 height 25
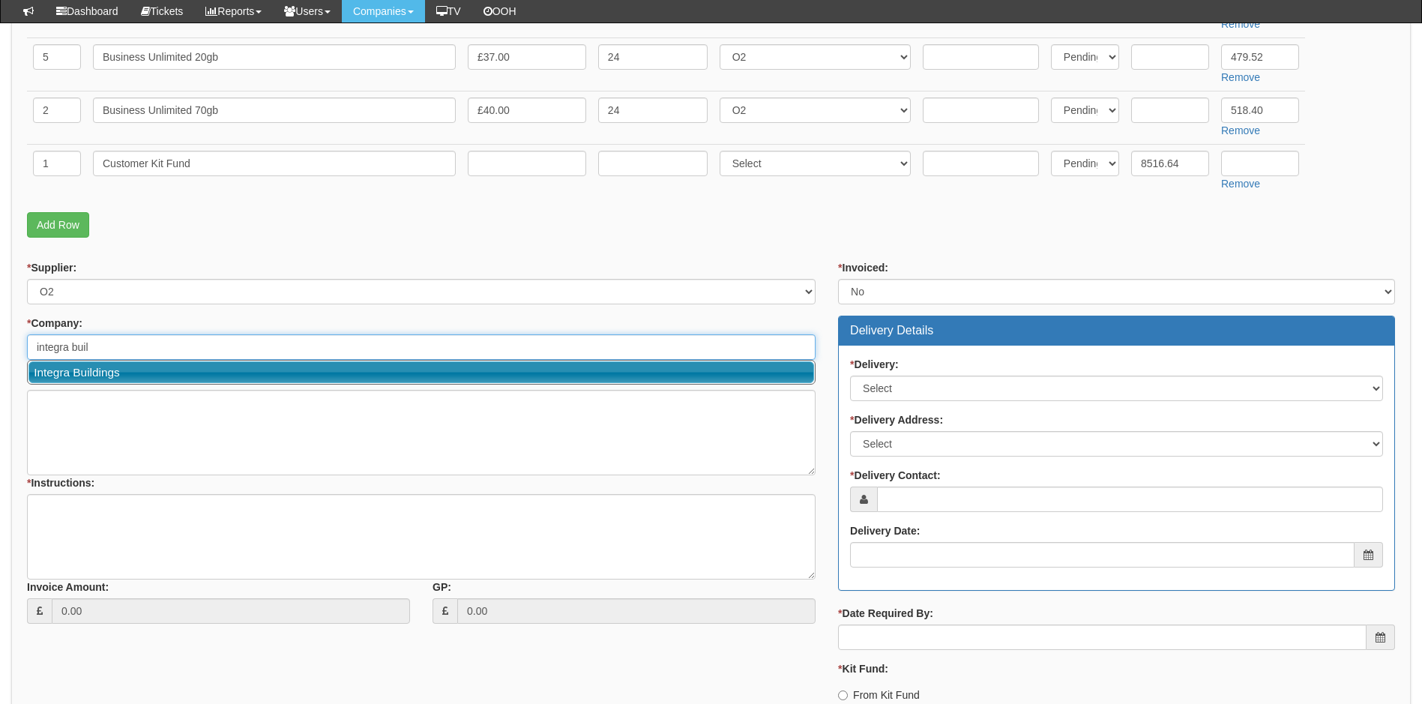
click at [77, 372] on link "Integra Buildings" at bounding box center [421, 372] width 786 height 22
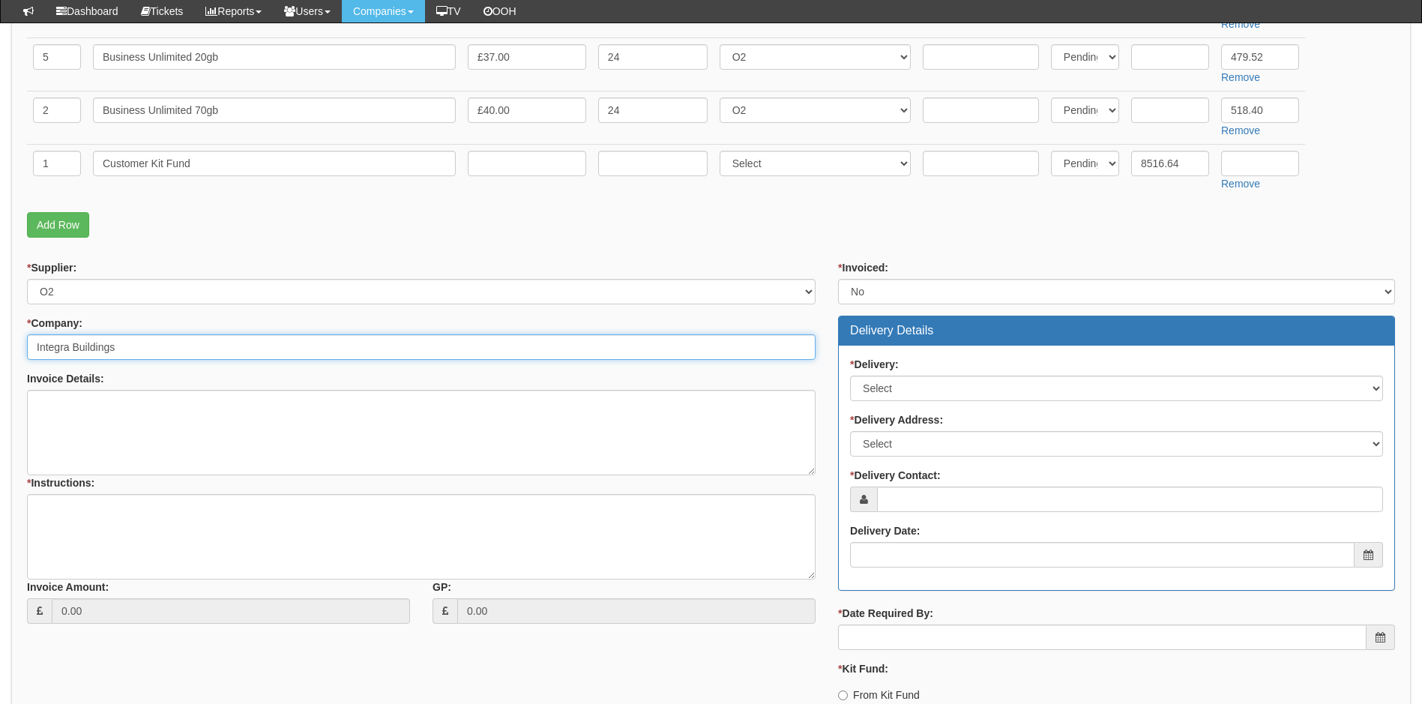
type input "Integra Buildings"
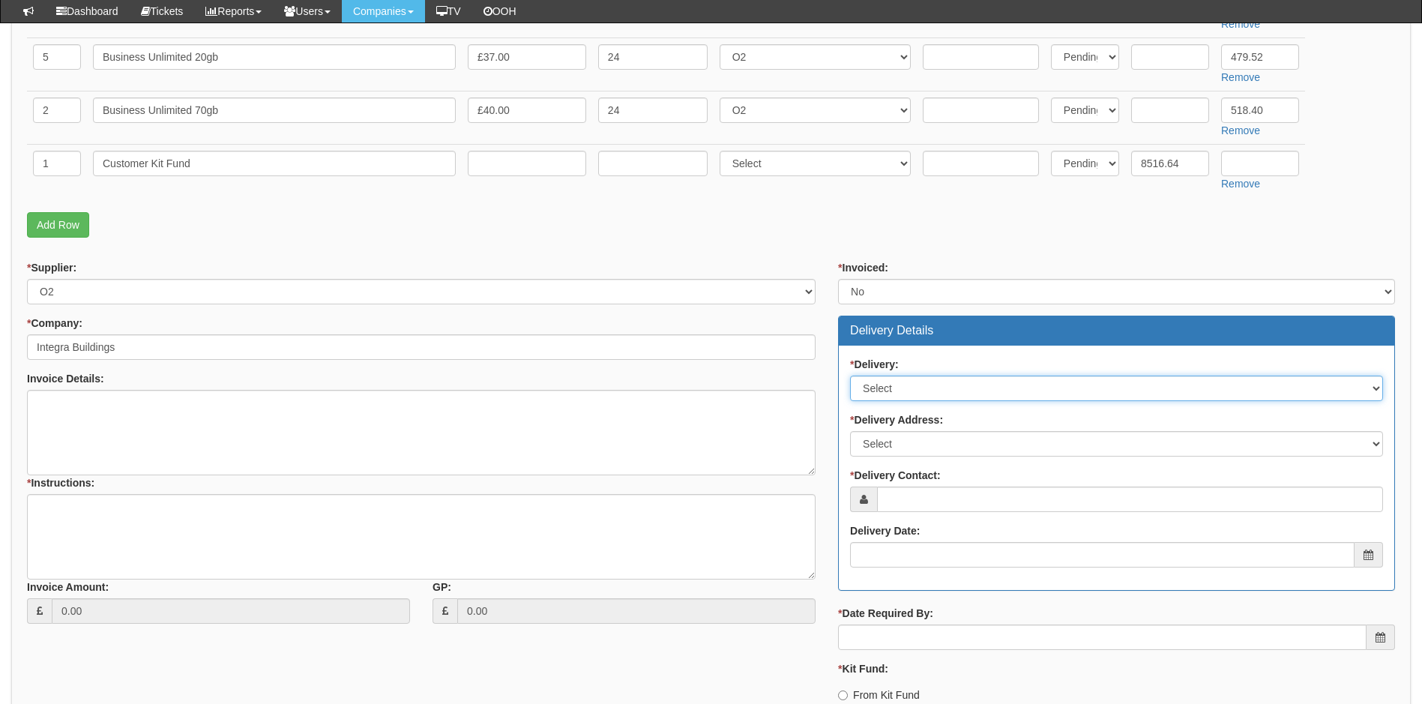
click at [926, 388] on select "Select No Not Applicable Yes" at bounding box center [1116, 388] width 533 height 25
select select "2"
click at [850, 376] on select "Select No Not Applicable Yes" at bounding box center [1116, 388] width 533 height 25
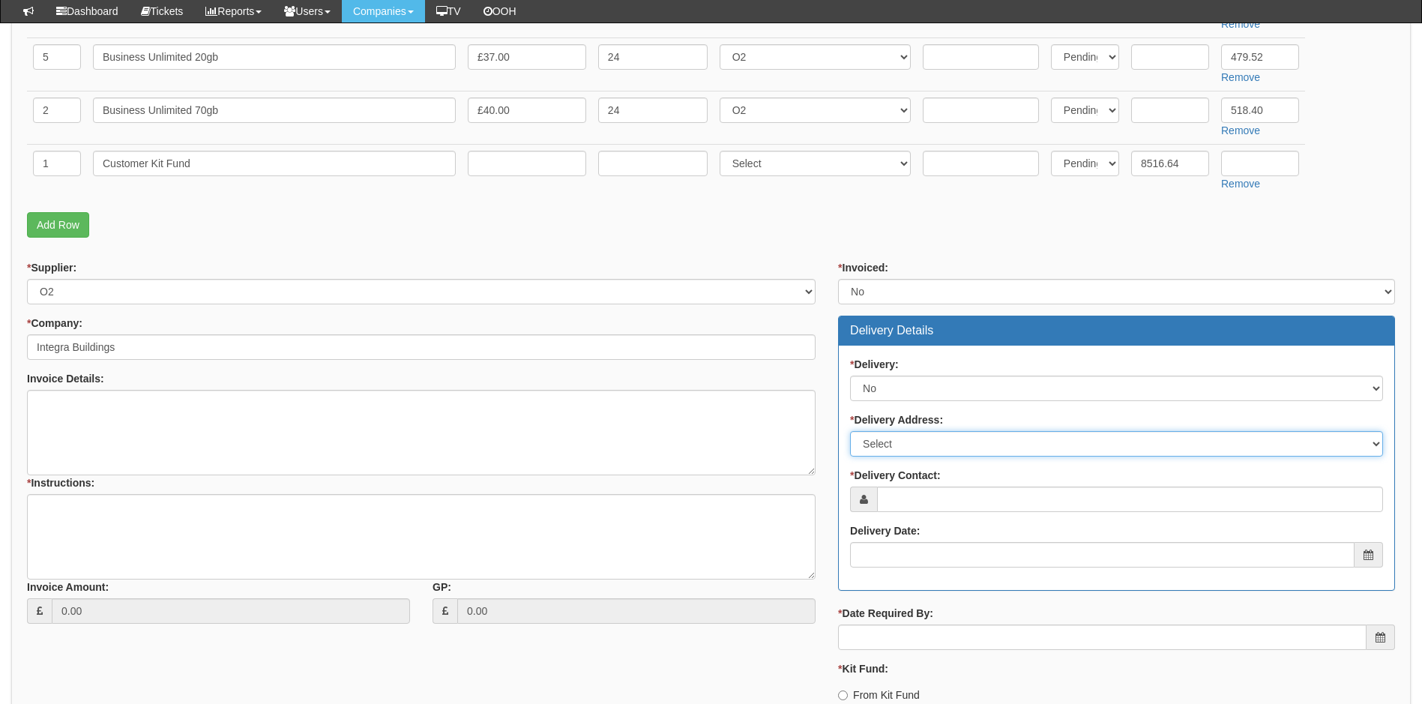
click at [910, 441] on select "Select Not Applicable Main Address - HU12 8AA Other" at bounding box center [1116, 443] width 533 height 25
select select "N/A"
click at [850, 431] on select "Select Not Applicable Main Address - HU12 8AA Other" at bounding box center [1116, 443] width 533 height 25
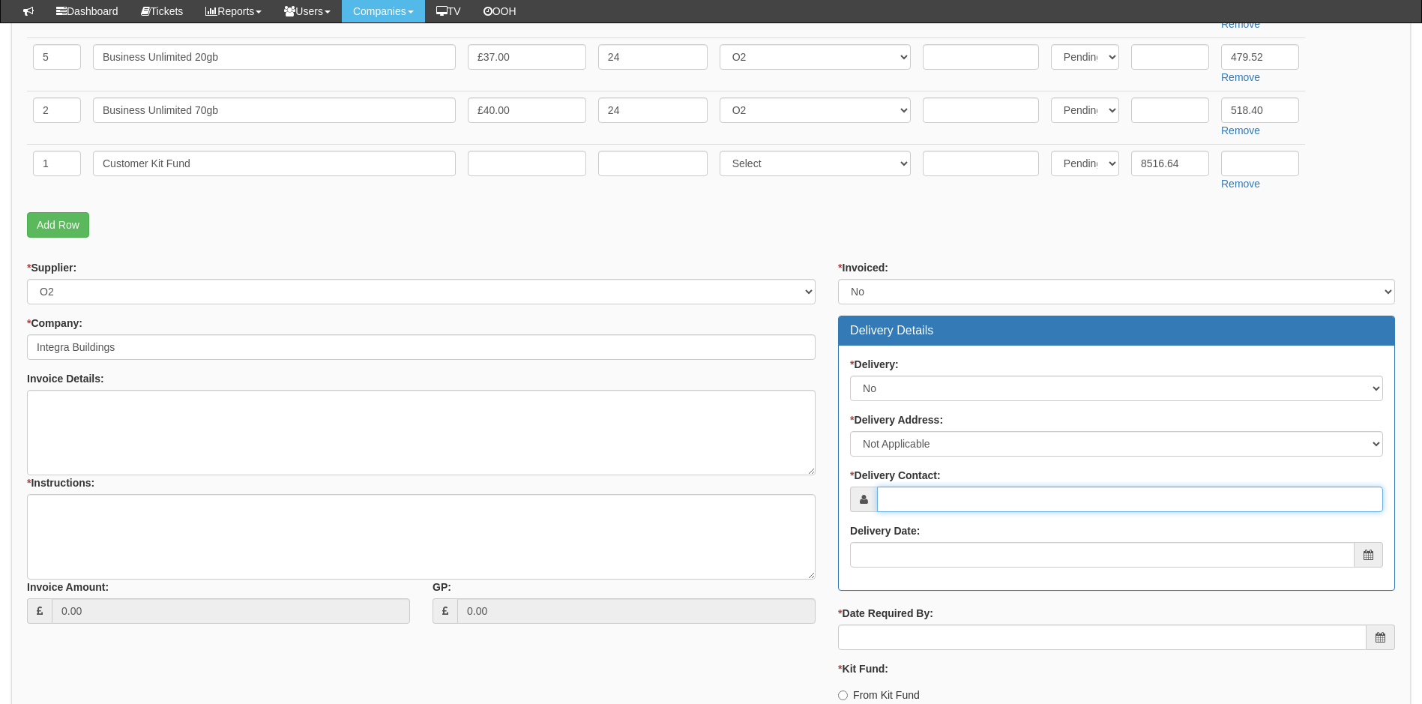
click at [924, 499] on input "* Delivery Contact:" at bounding box center [1130, 499] width 506 height 25
type input "James Scarlett"
click at [894, 554] on input "Delivery Date:" at bounding box center [1102, 554] width 505 height 25
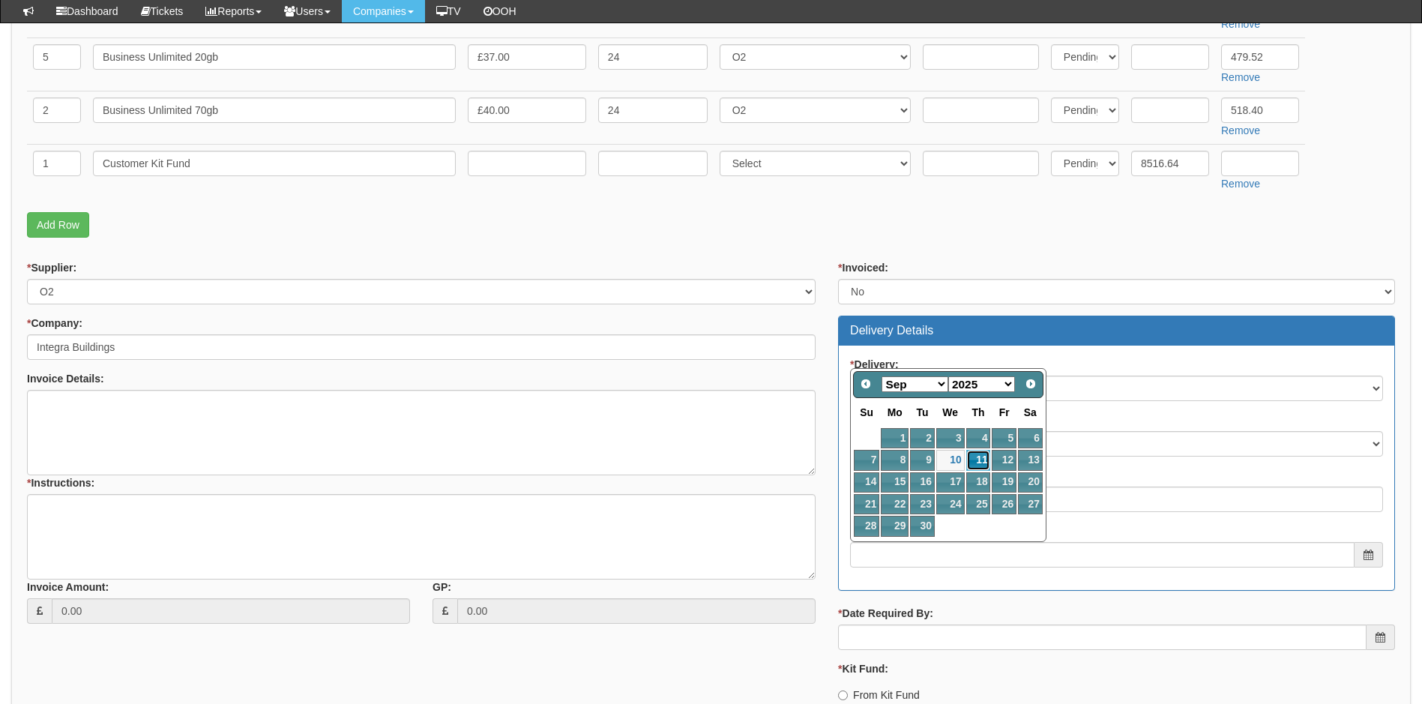
click at [977, 458] on link "11" at bounding box center [978, 460] width 25 height 20
type input "2025-09-11"
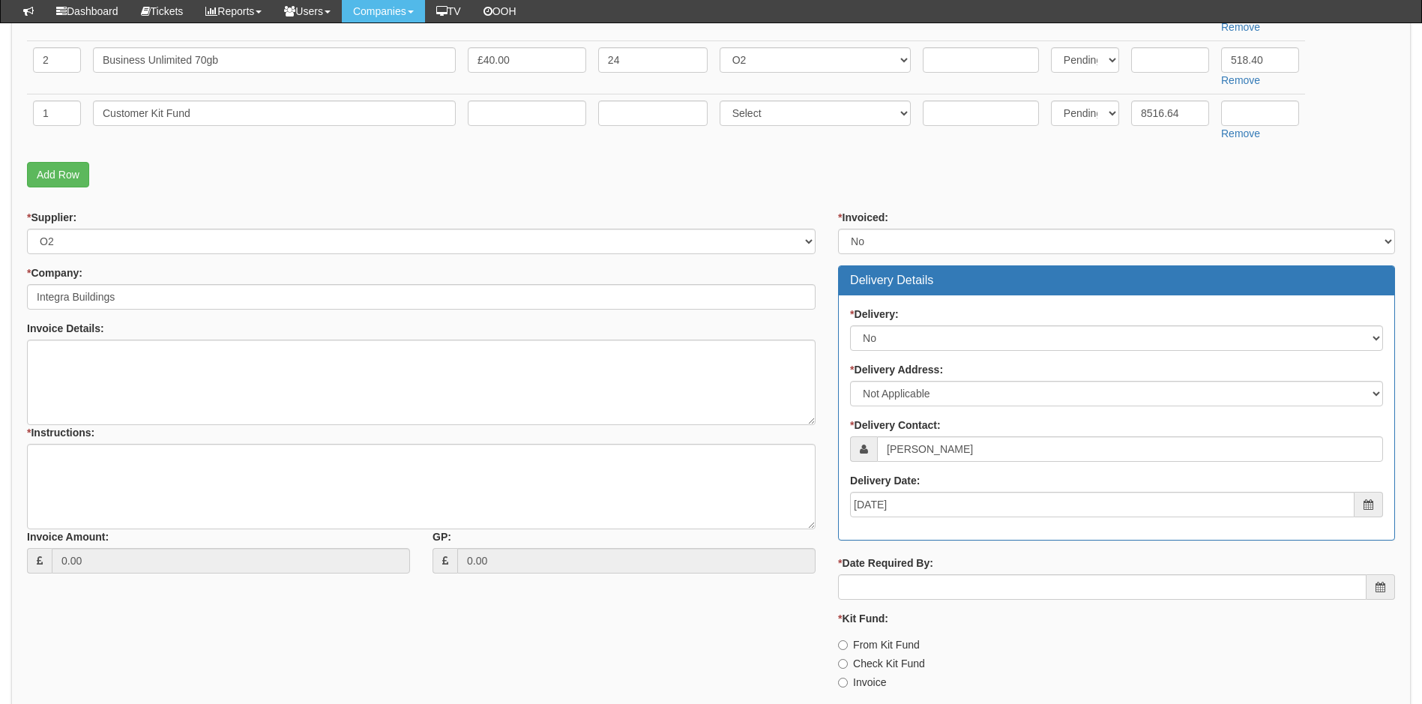
scroll to position [600, 0]
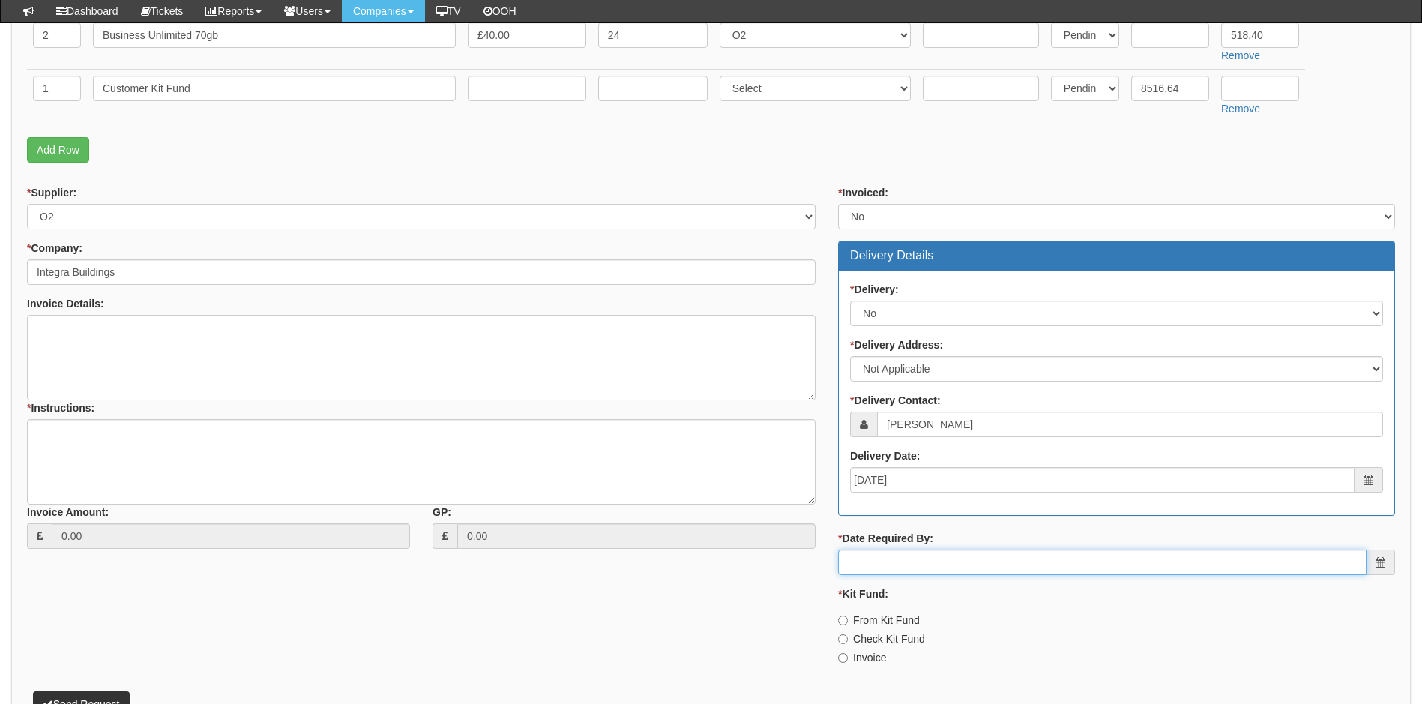
click at [921, 569] on input "* Date Required By:" at bounding box center [1102, 562] width 529 height 25
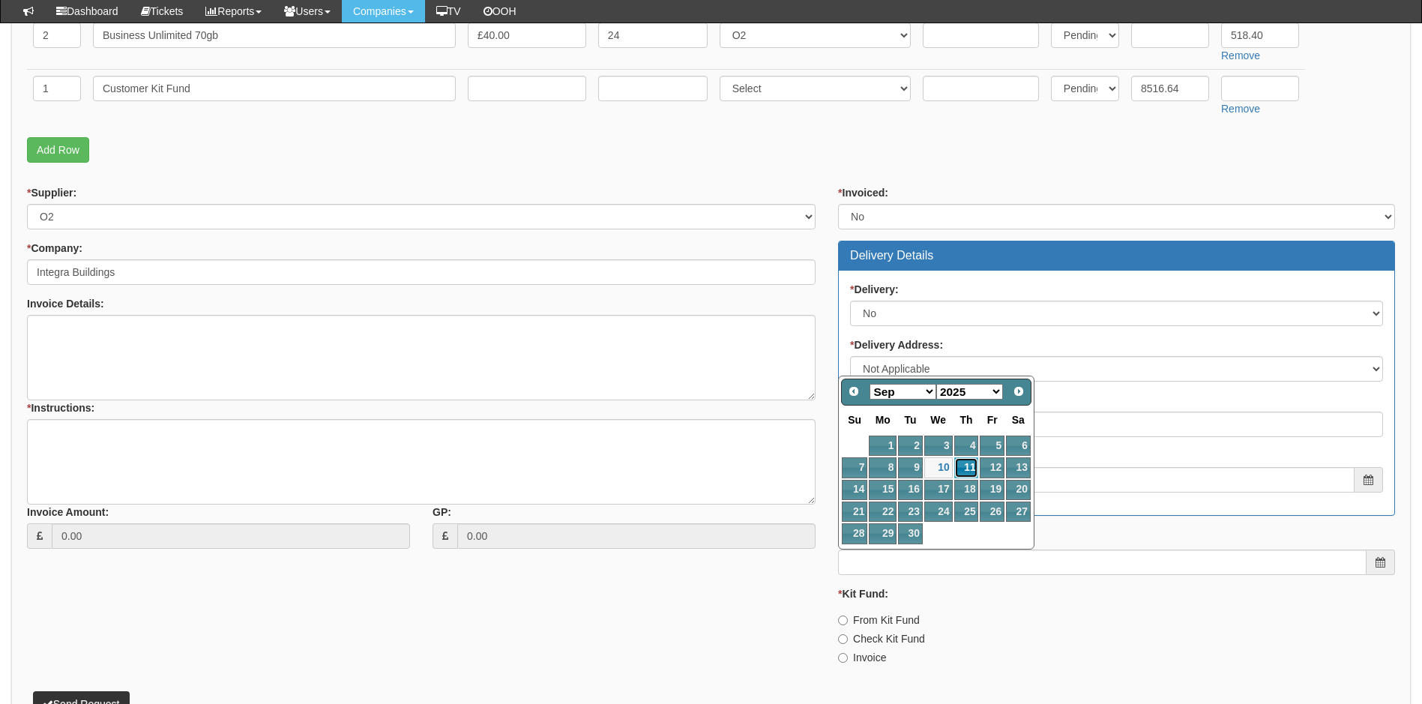
click at [967, 465] on link "11" at bounding box center [966, 467] width 25 height 20
type input "2025-09-11"
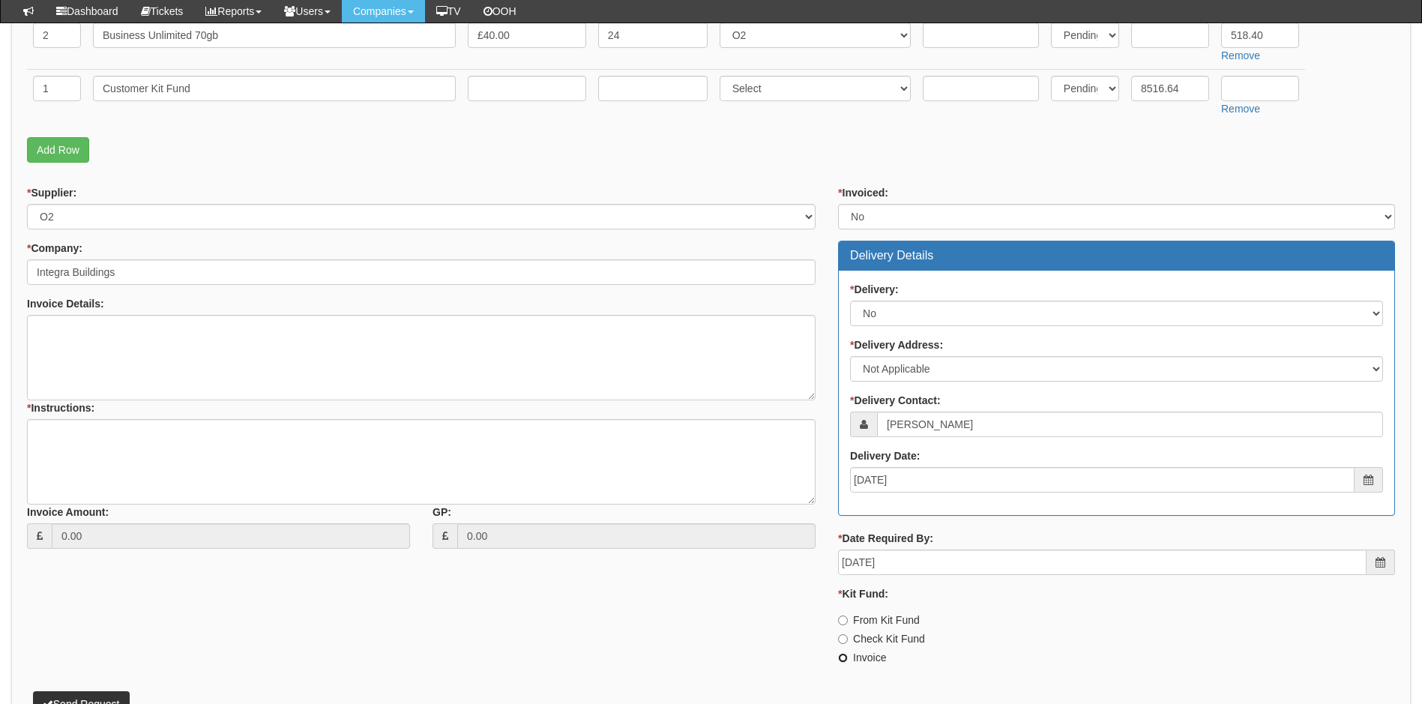
click at [846, 658] on input "Invoice" at bounding box center [843, 658] width 10 height 10
radio input "true"
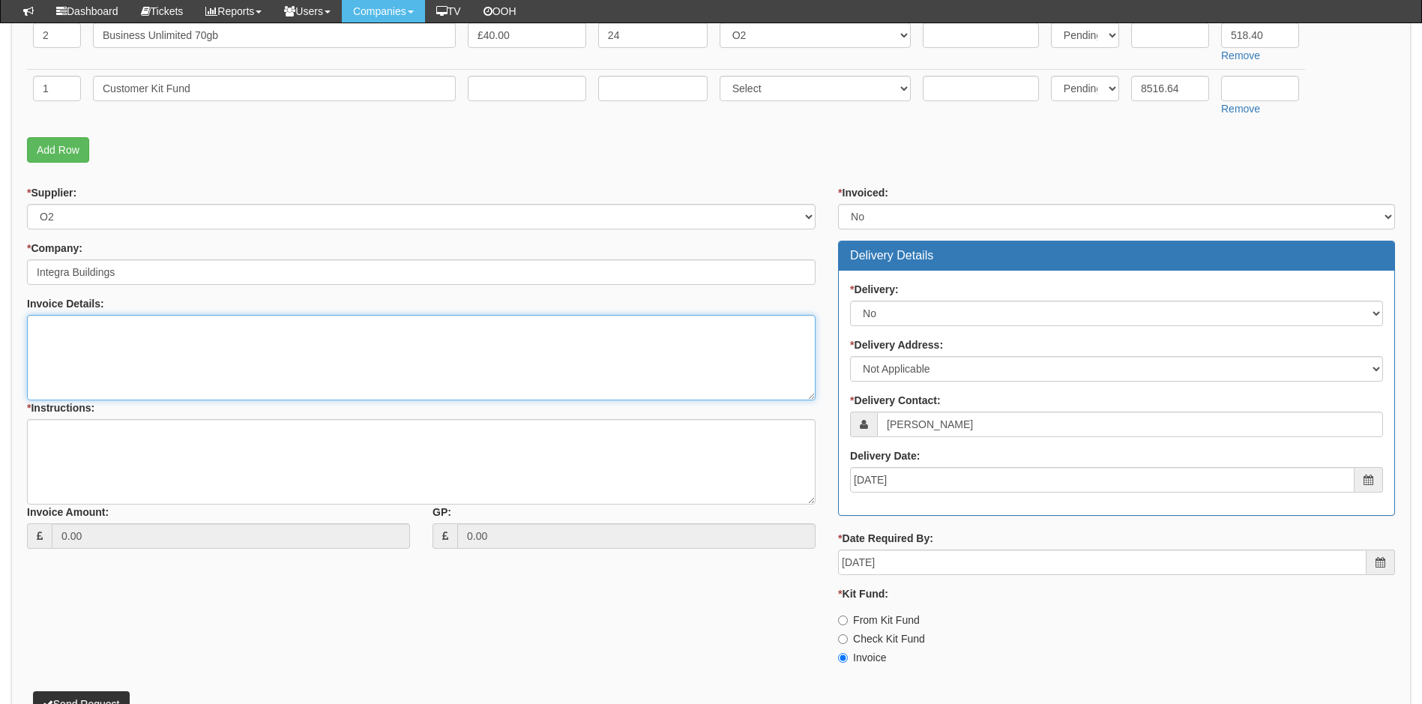
click at [143, 353] on textarea "Invoice Details:" at bounding box center [421, 357] width 789 height 85
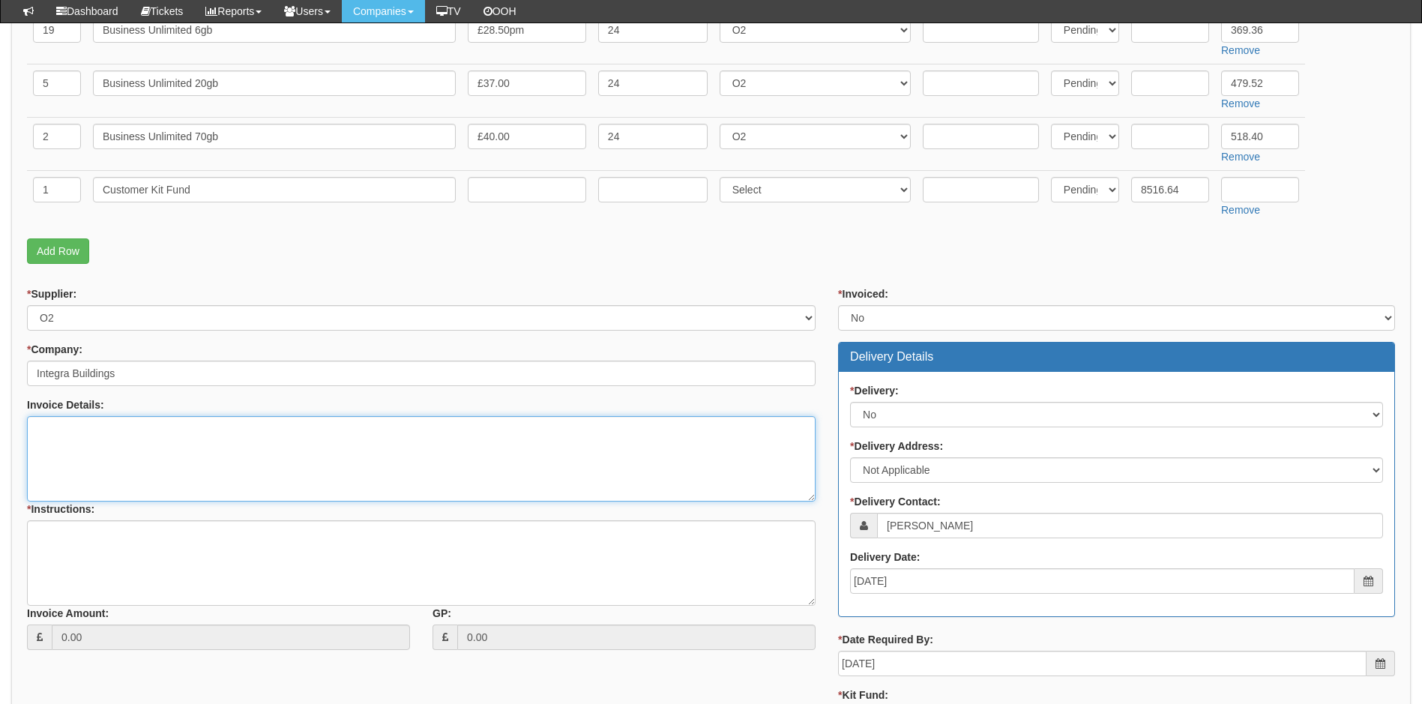
scroll to position [525, 0]
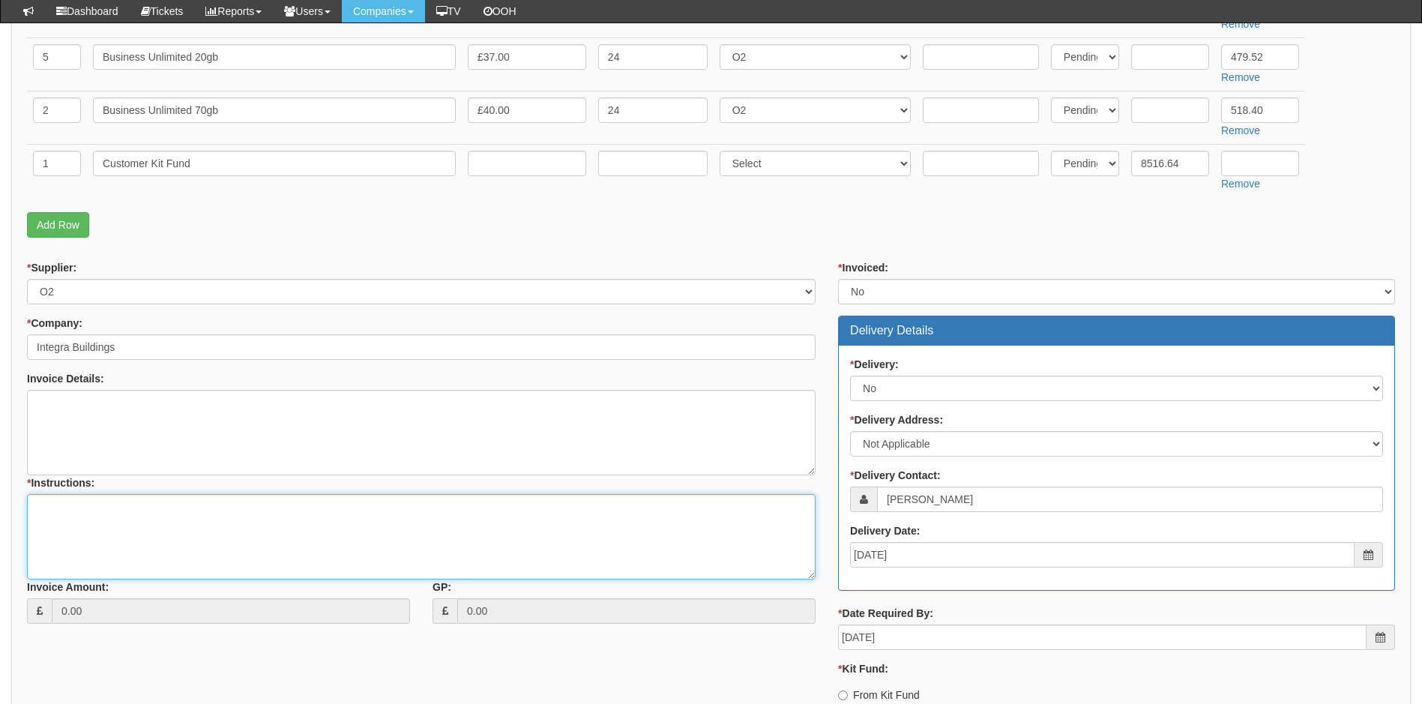
click at [80, 520] on textarea "* Instructions:" at bounding box center [421, 536] width 789 height 85
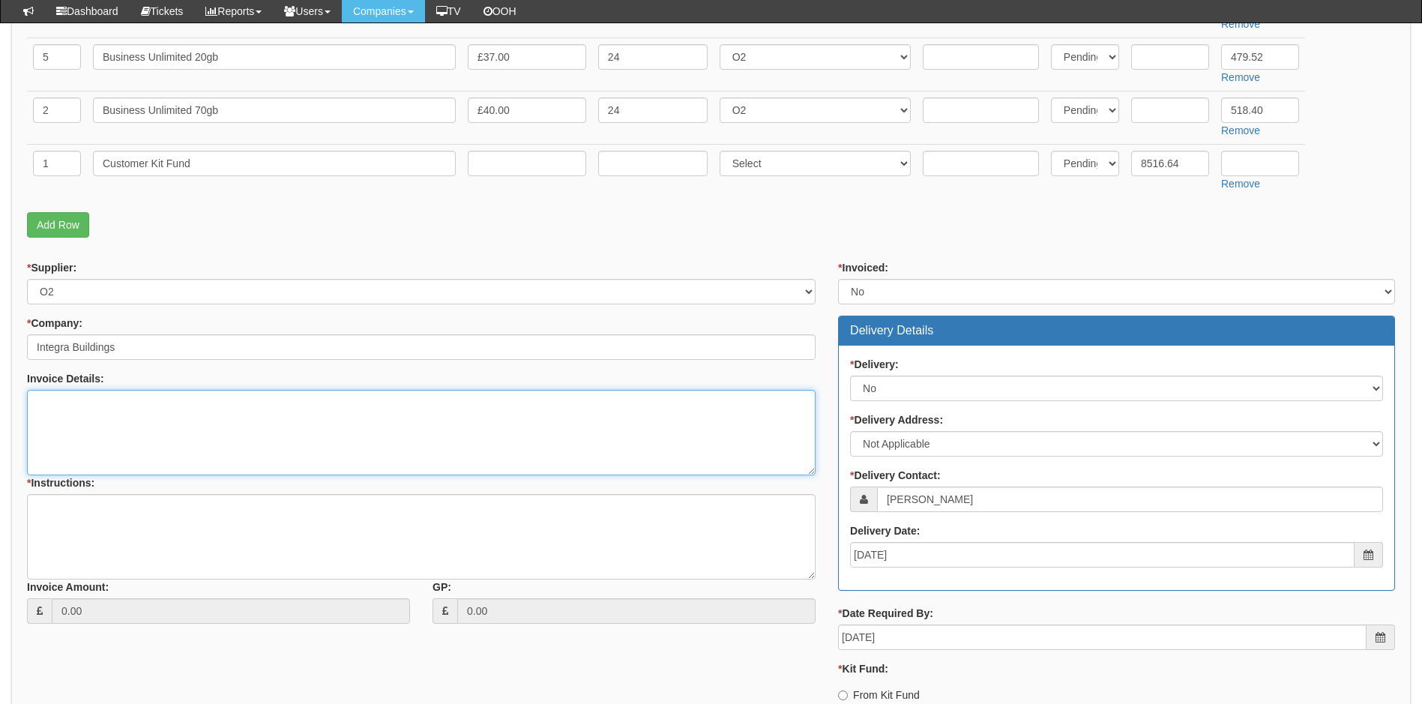
click at [79, 409] on textarea "Invoice Details:" at bounding box center [421, 432] width 789 height 85
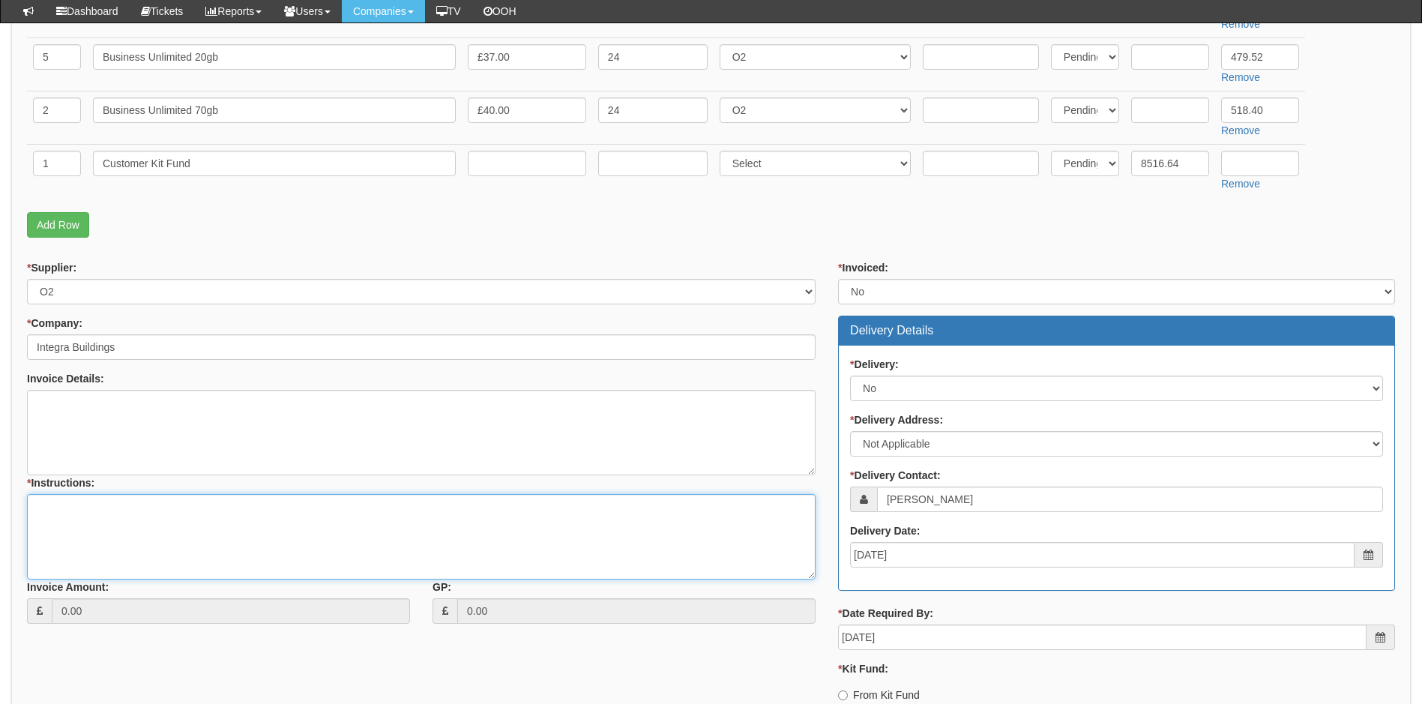
click at [73, 517] on textarea "* Instructions:" at bounding box center [421, 536] width 789 height 85
type textarea "To be raised on prop."
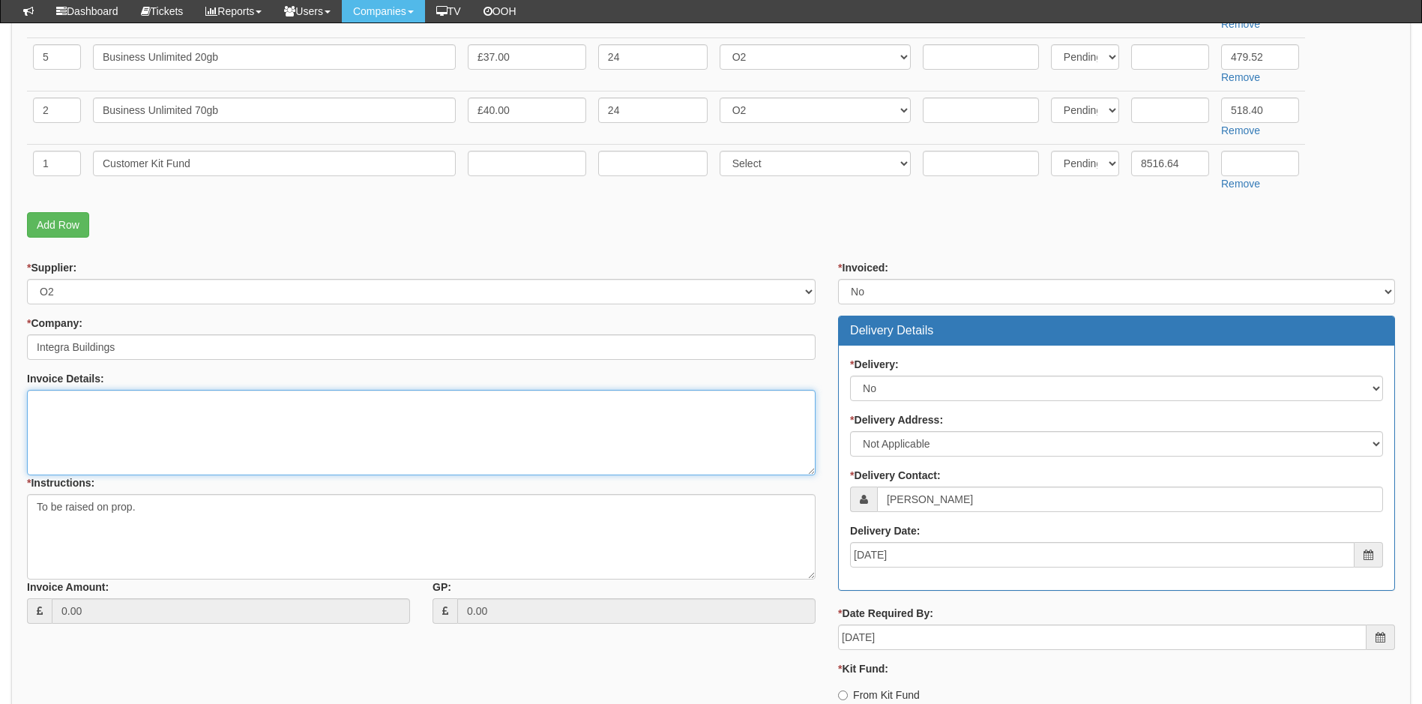
click at [66, 411] on textarea "Invoice Details:" at bounding box center [421, 432] width 789 height 85
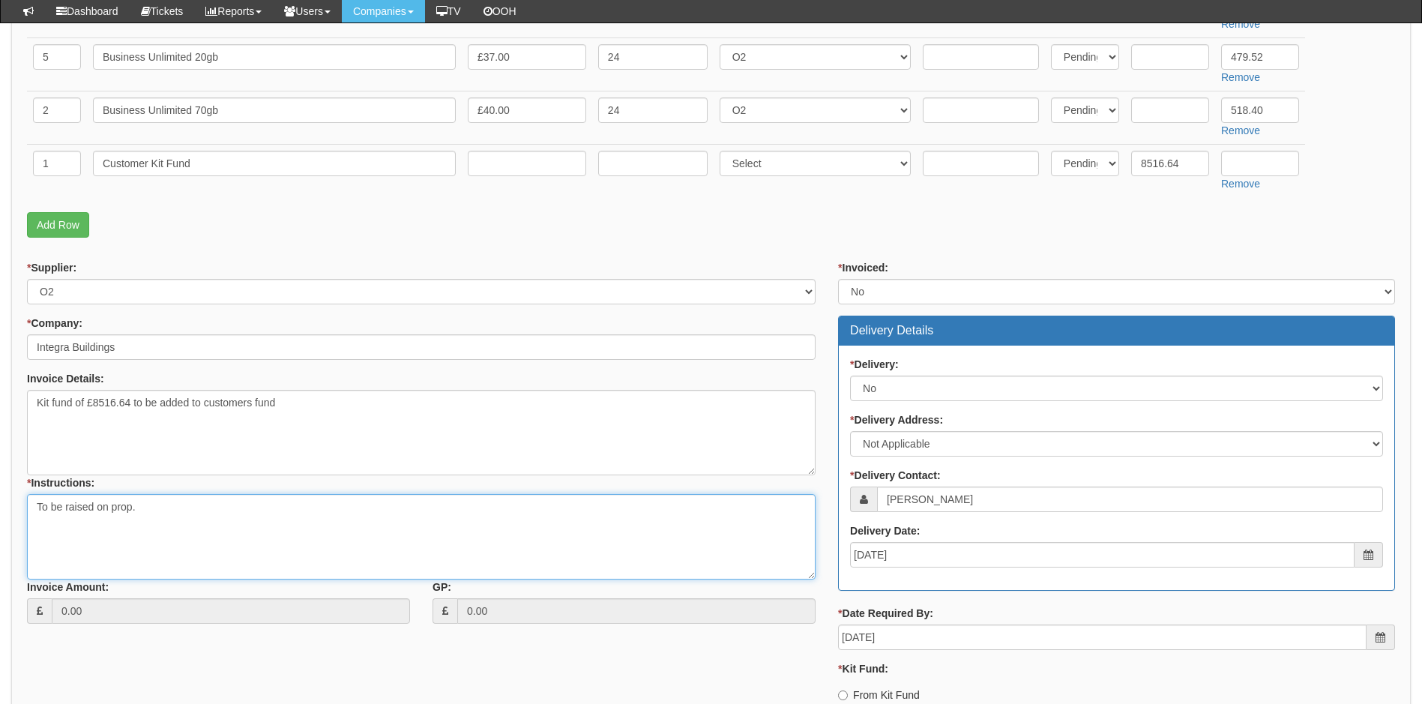
click at [154, 513] on textarea "To be raised on prop." at bounding box center [421, 536] width 789 height 85
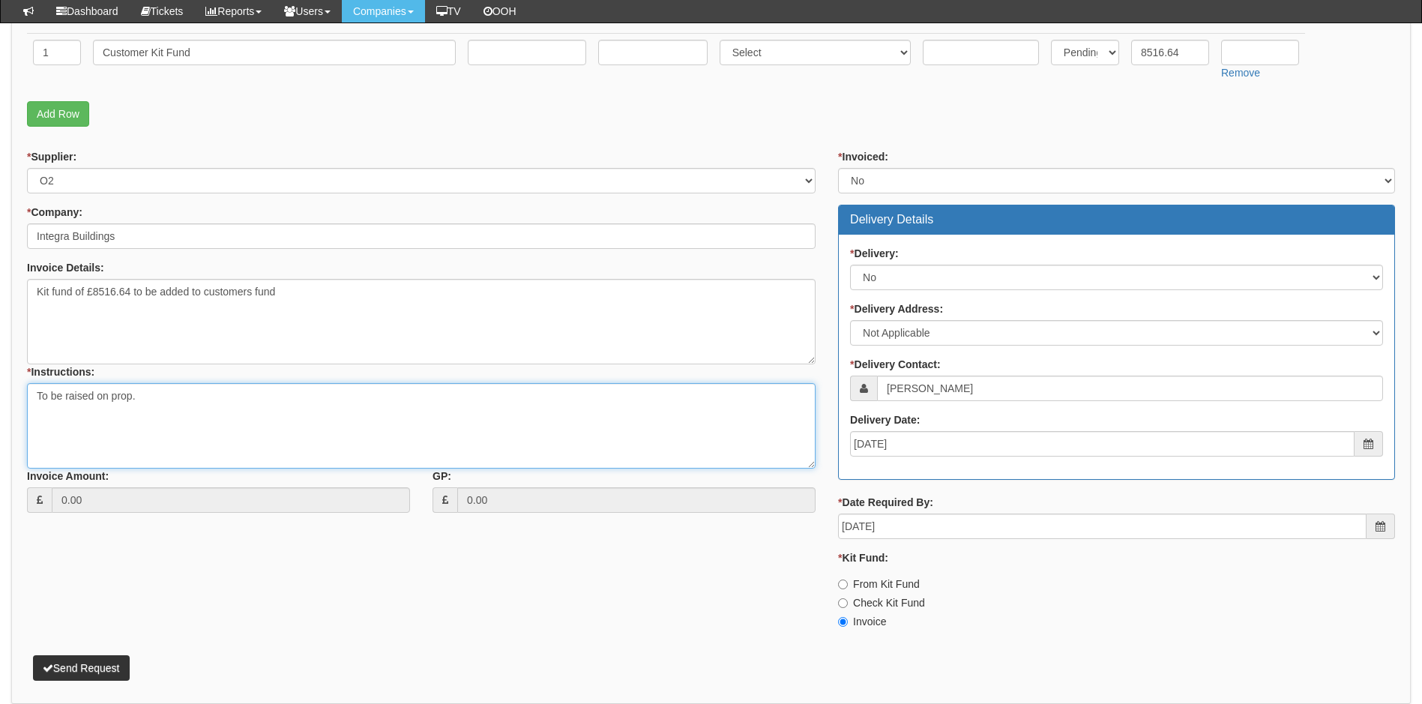
scroll to position [546, 0]
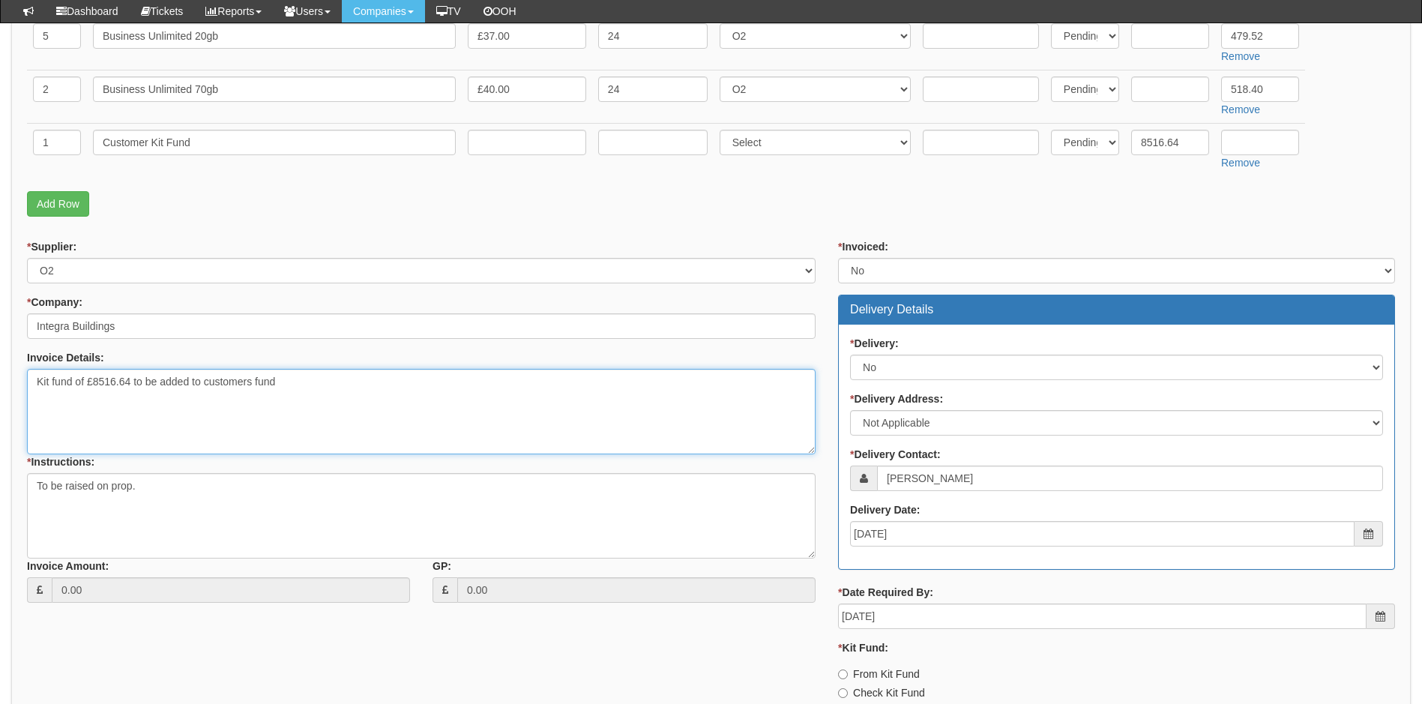
click at [289, 384] on textarea "Kit fund of £8516.64 to be added to customers fund" at bounding box center [421, 411] width 789 height 85
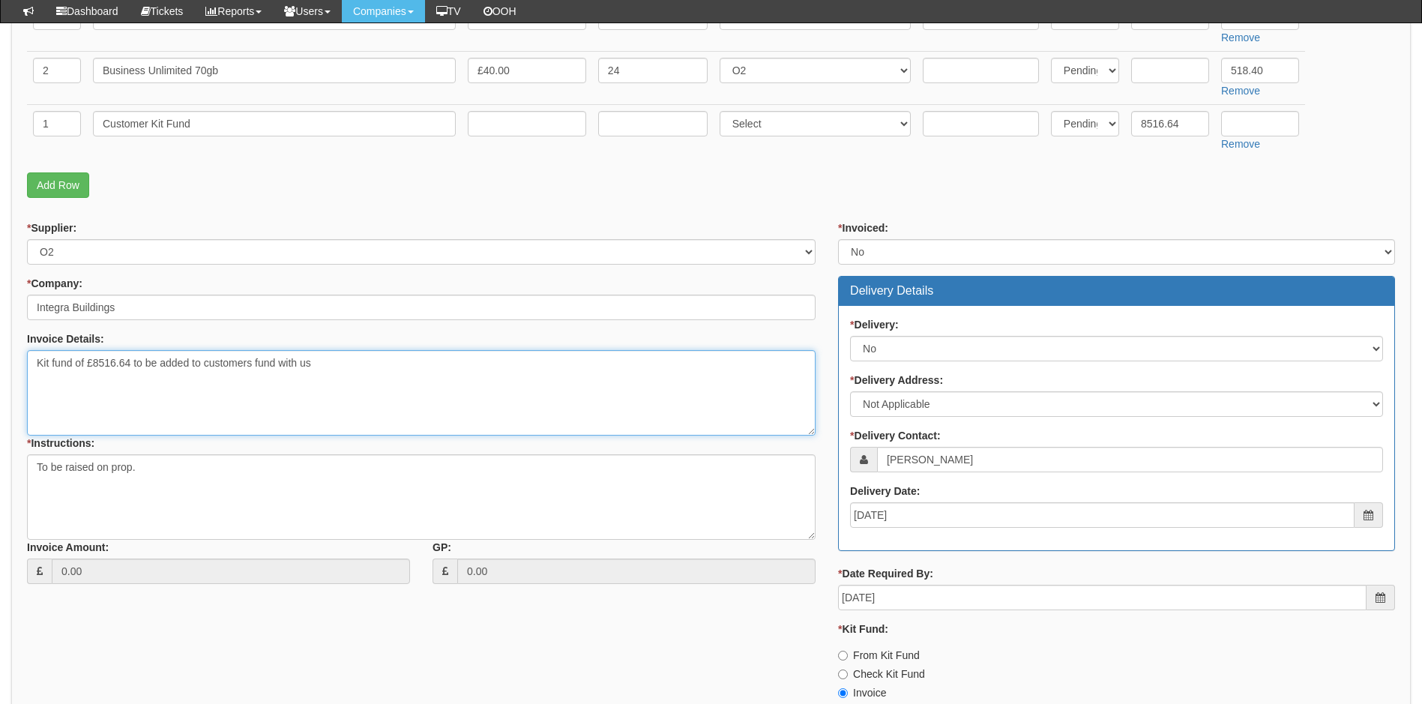
scroll to position [696, 0]
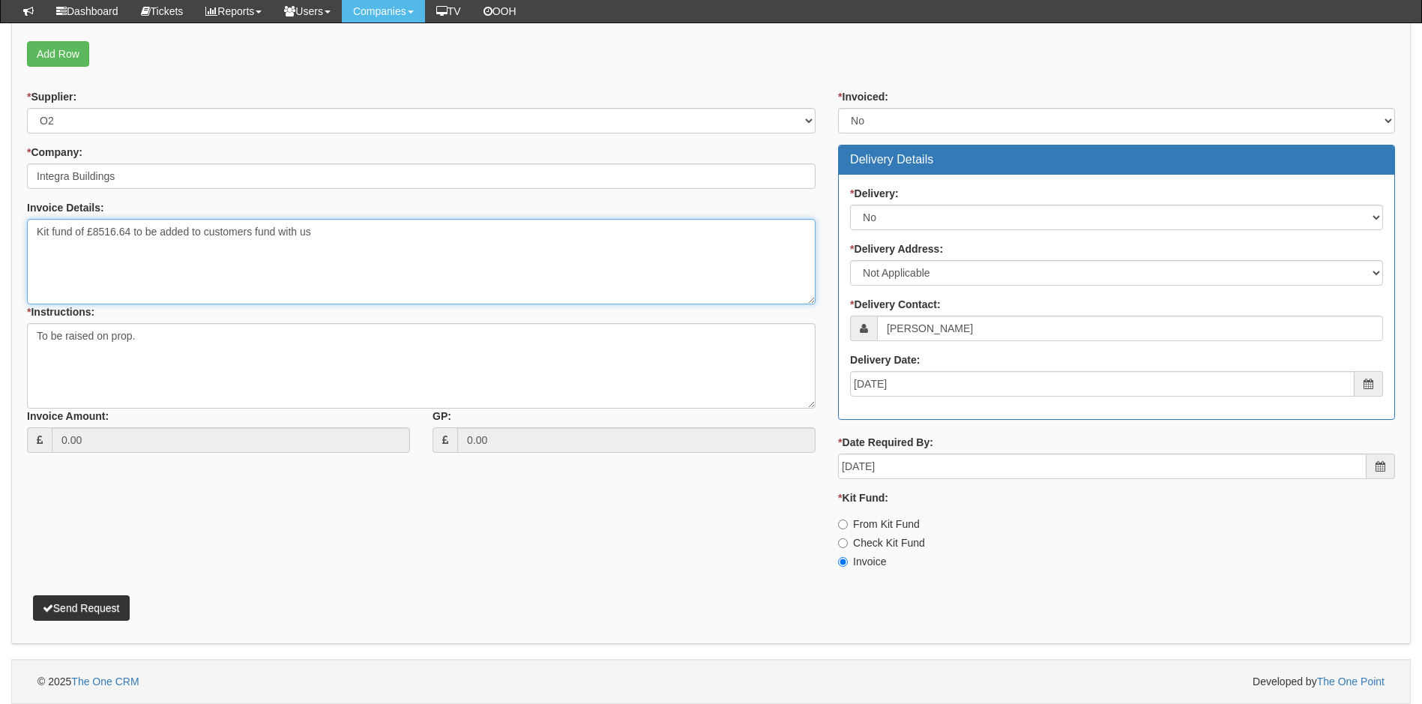
type textarea "Kit fund of £8516.64 to be added to customers fund with us"
click at [81, 609] on button "Send Request" at bounding box center [81, 607] width 97 height 25
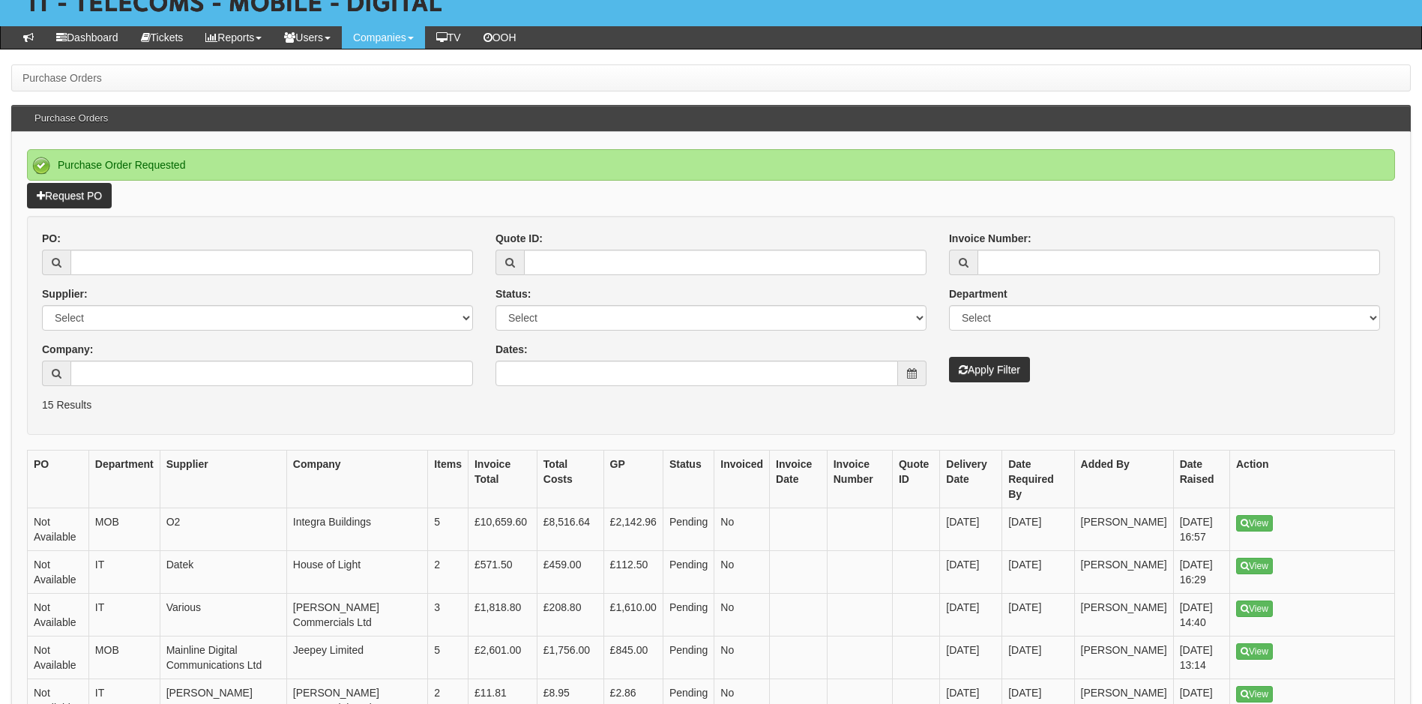
scroll to position [225, 0]
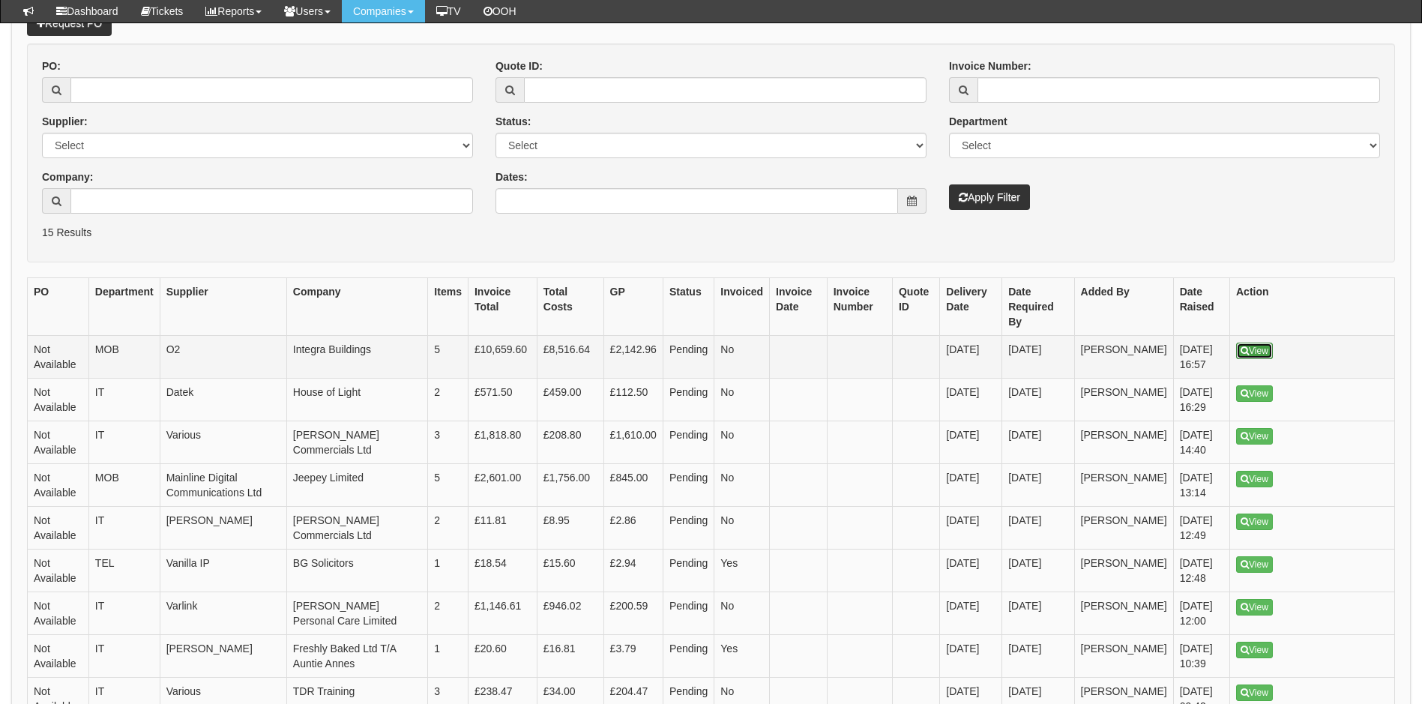
click at [1251, 343] on link "View" at bounding box center [1254, 351] width 37 height 16
